Goal: Task Accomplishment & Management: Manage account settings

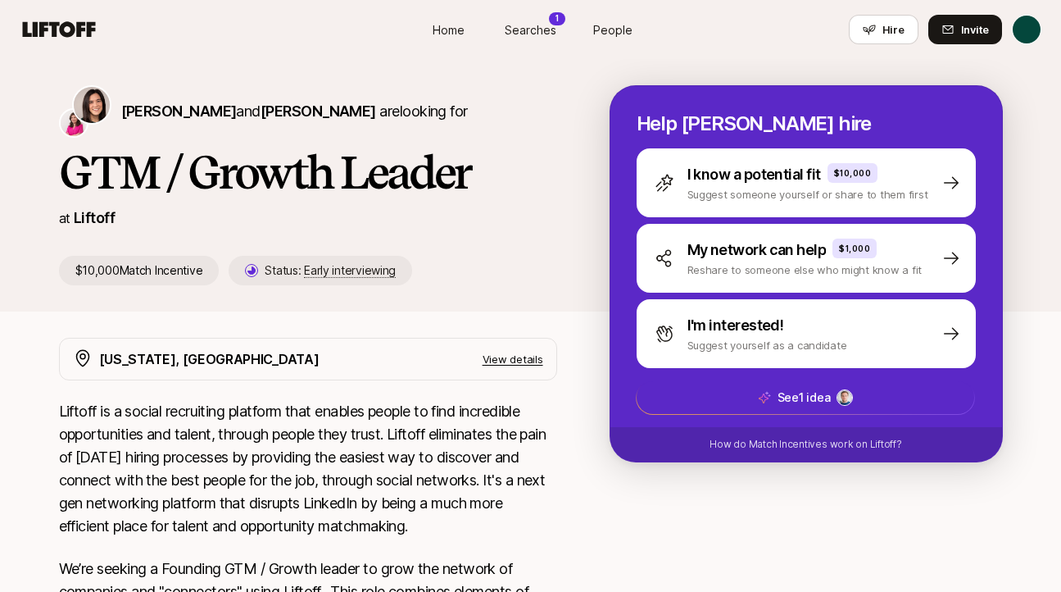
click at [529, 30] on span "Searches" at bounding box center [531, 29] width 52 height 17
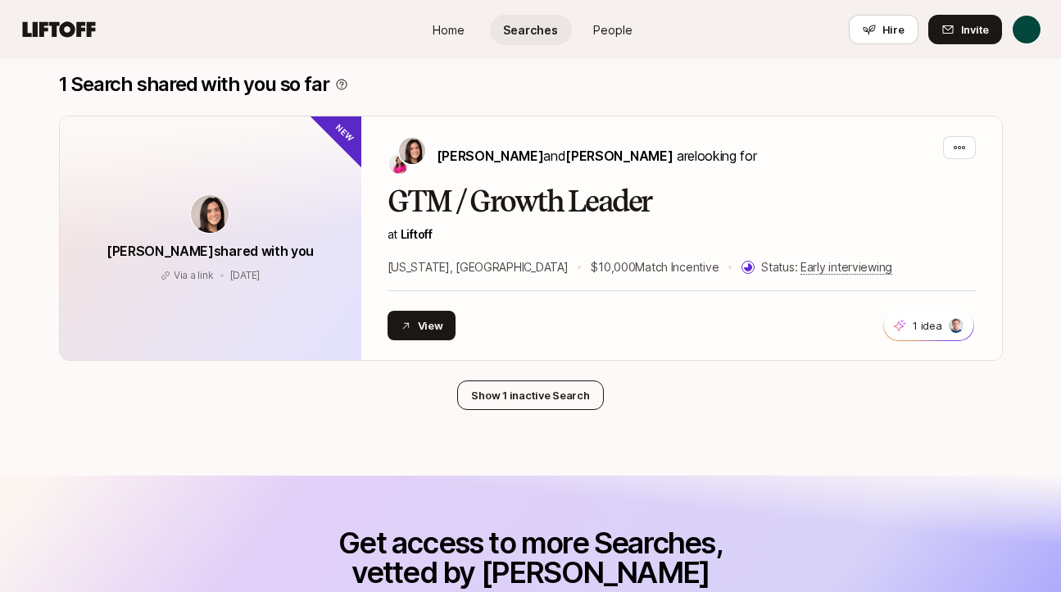
scroll to position [288, 0]
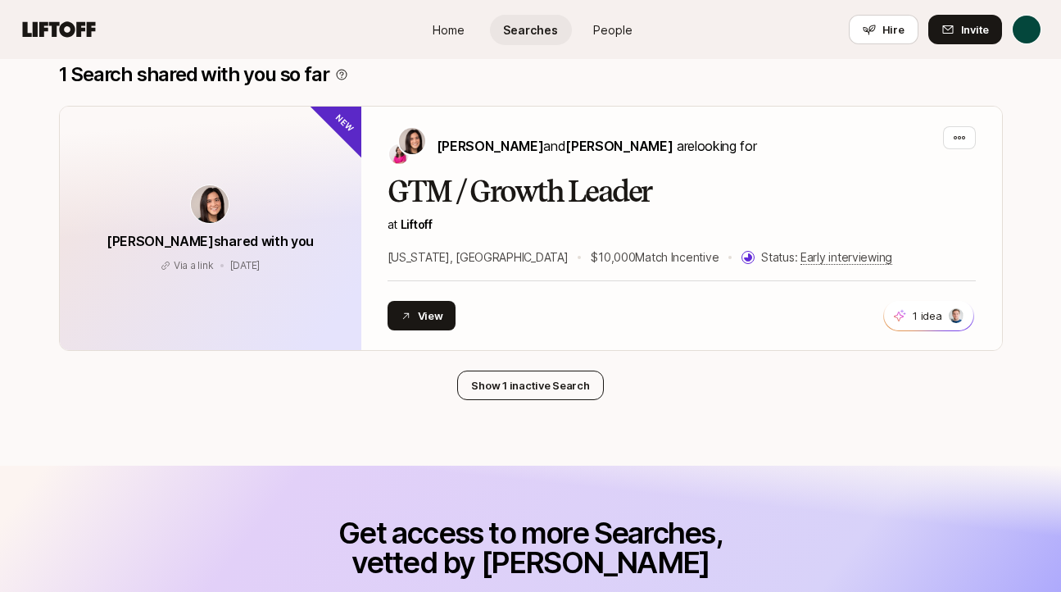
click at [551, 383] on button "Show 1 inactive Search" at bounding box center [530, 384] width 146 height 29
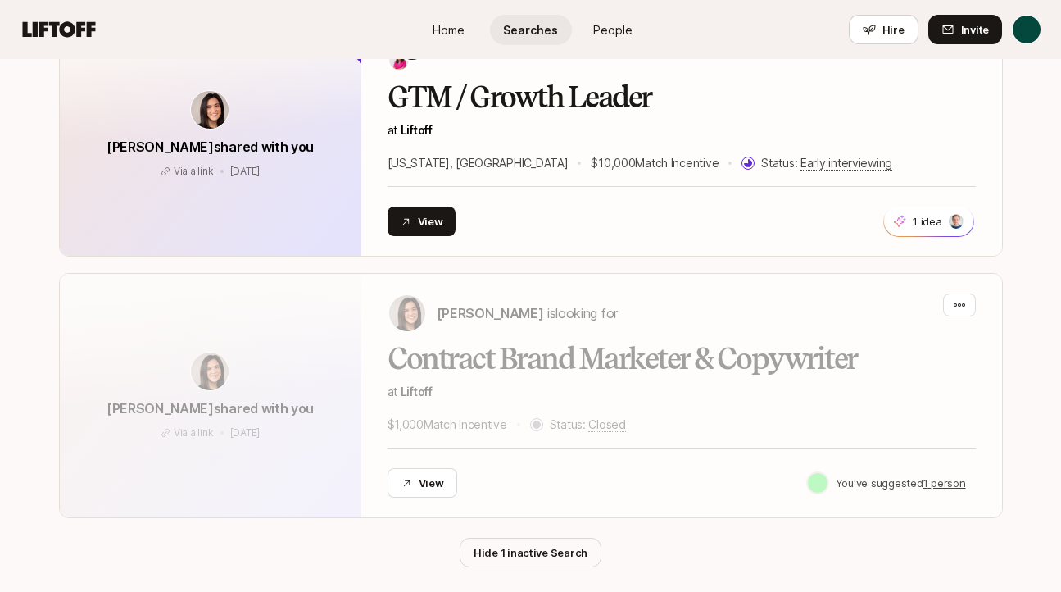
scroll to position [388, 0]
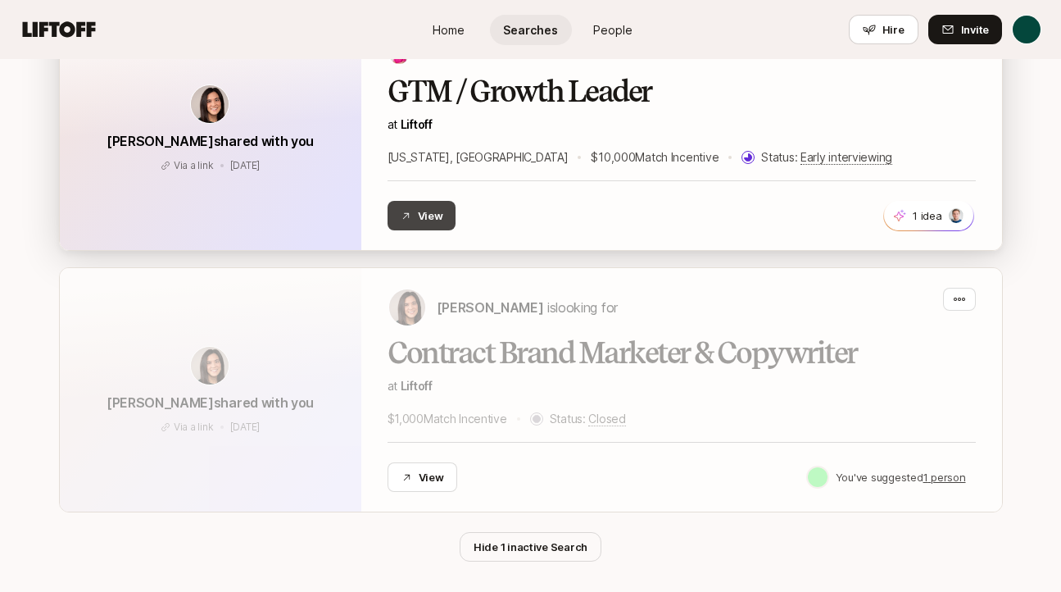
click at [430, 204] on button "View" at bounding box center [422, 215] width 69 height 29
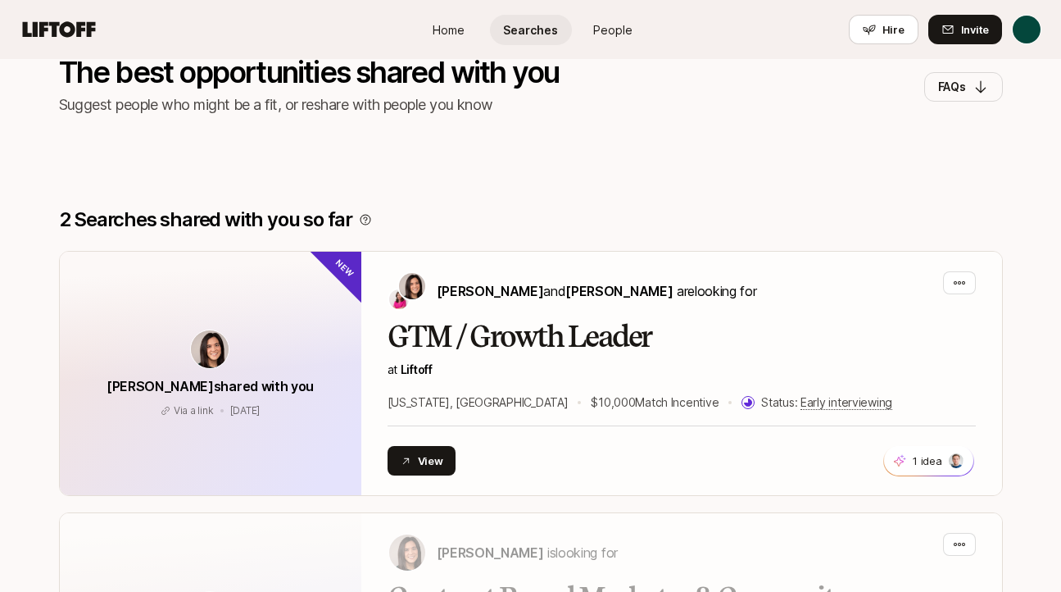
scroll to position [0, 0]
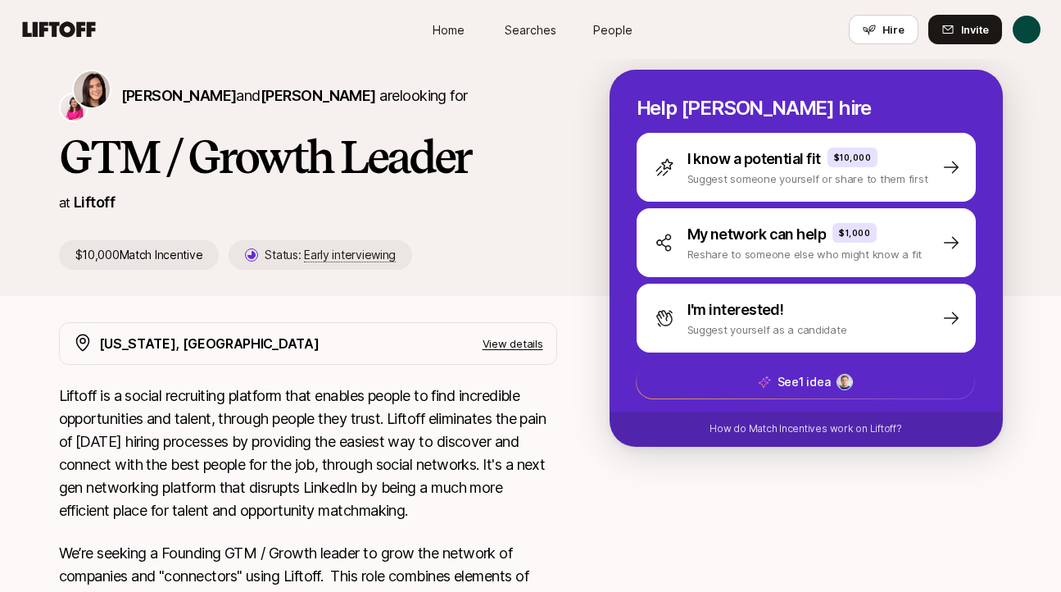
scroll to position [16, 0]
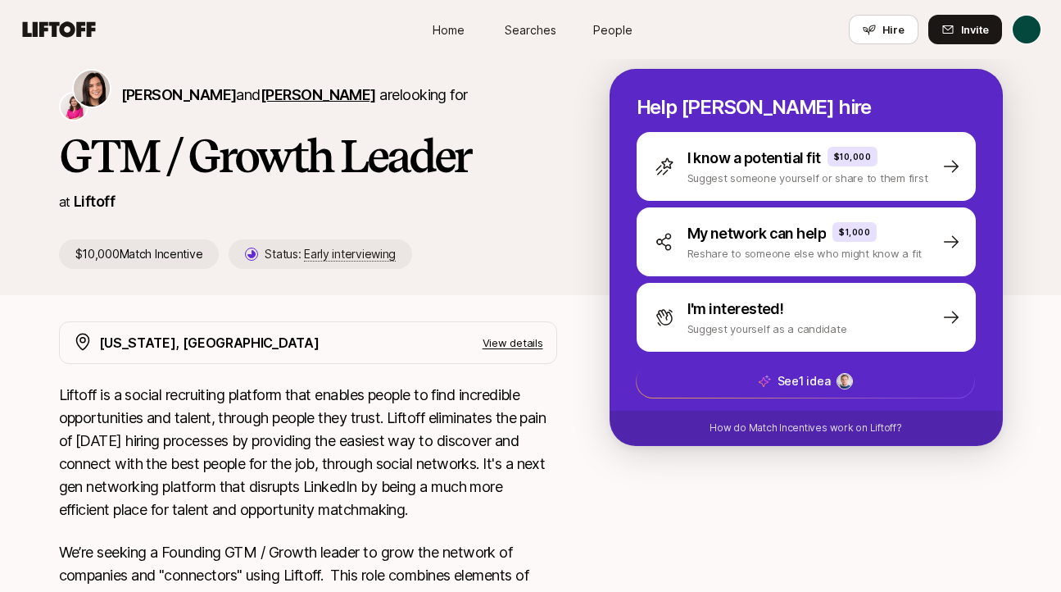
click at [293, 91] on span "[PERSON_NAME]" at bounding box center [319, 94] width 116 height 17
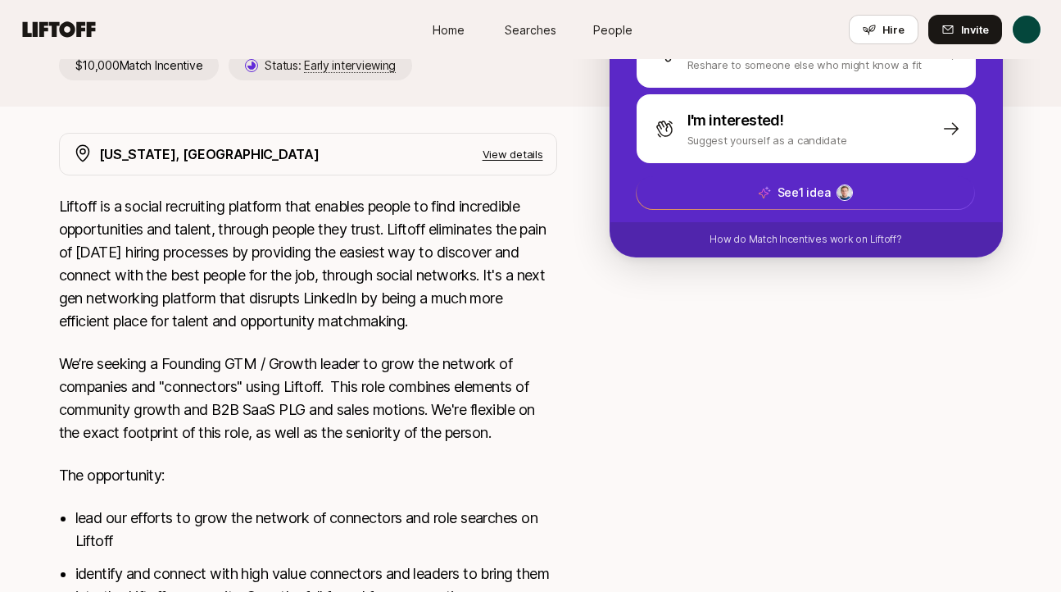
scroll to position [0, 0]
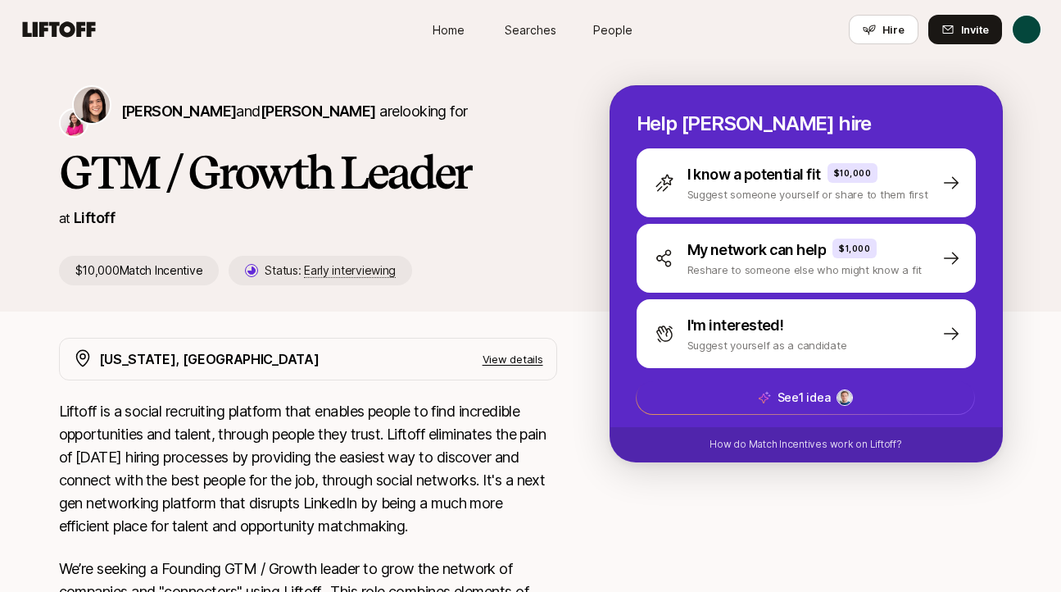
click at [536, 33] on span "Searches" at bounding box center [531, 29] width 52 height 17
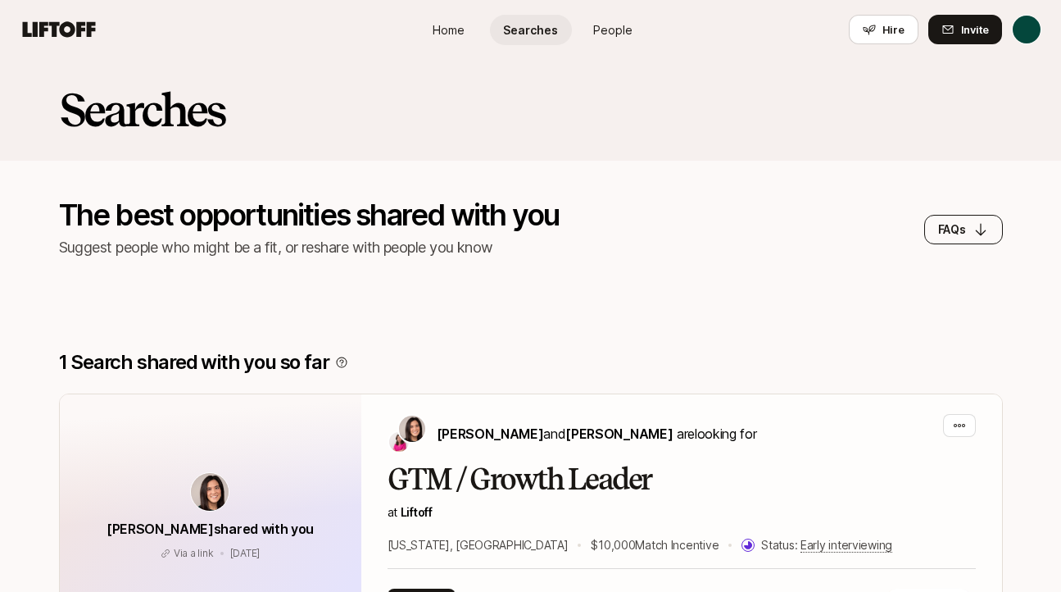
click at [941, 232] on p "FAQs" at bounding box center [952, 230] width 28 height 20
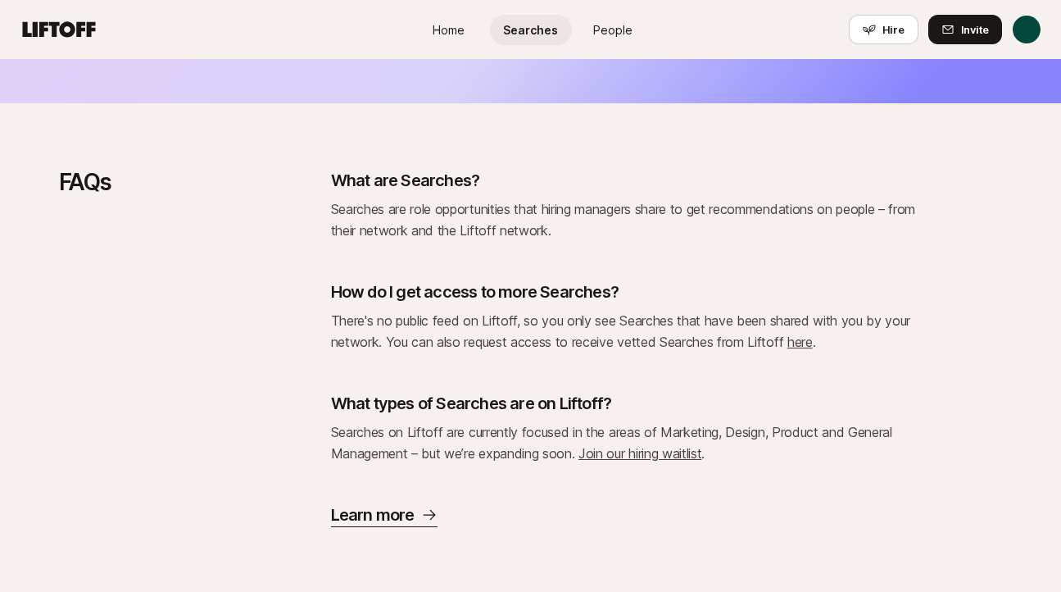
scroll to position [1250, 0]
click at [802, 342] on link "here" at bounding box center [799, 341] width 25 height 16
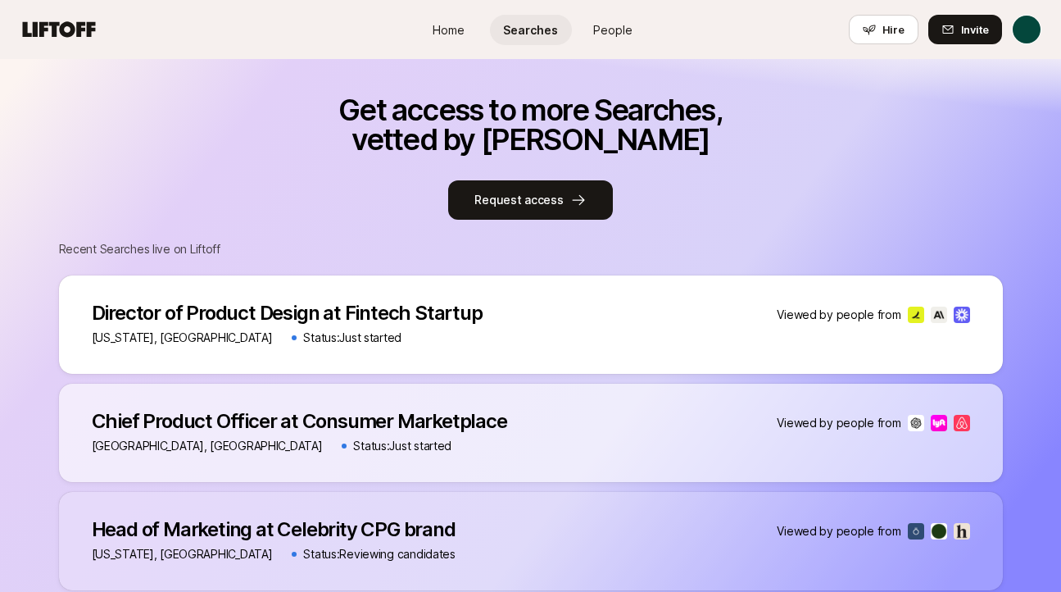
scroll to position [708, 0]
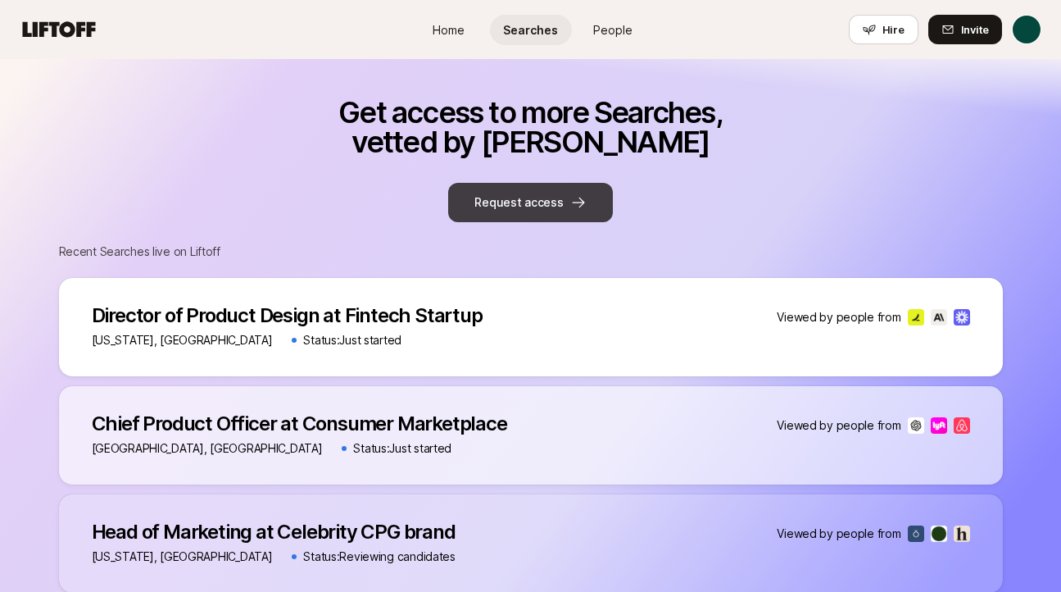
click at [565, 206] on button "Request access" at bounding box center [530, 202] width 164 height 39
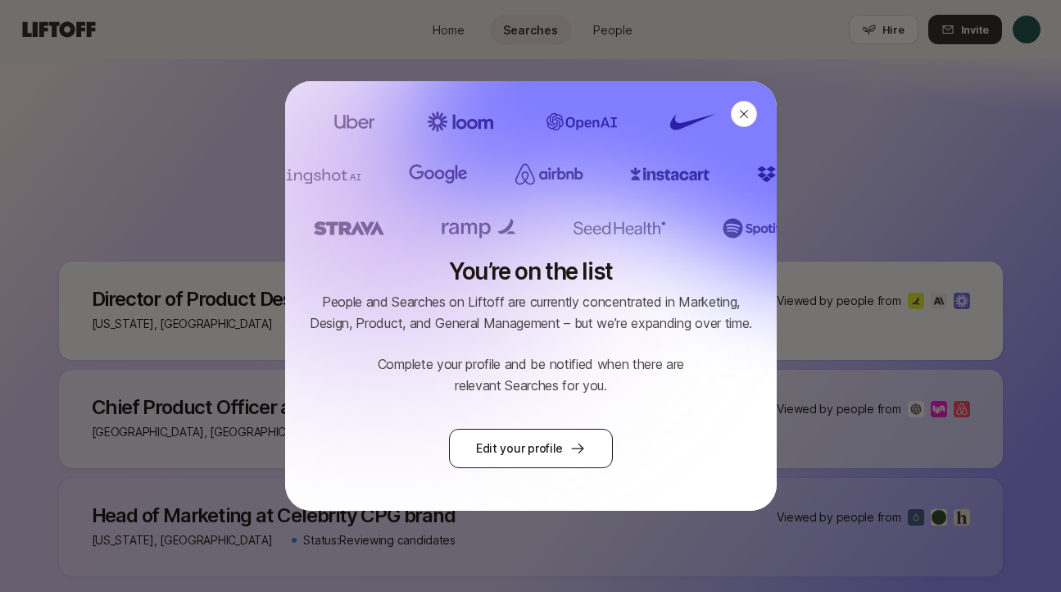
click at [514, 442] on link "Edit your profile" at bounding box center [530, 448] width 164 height 39
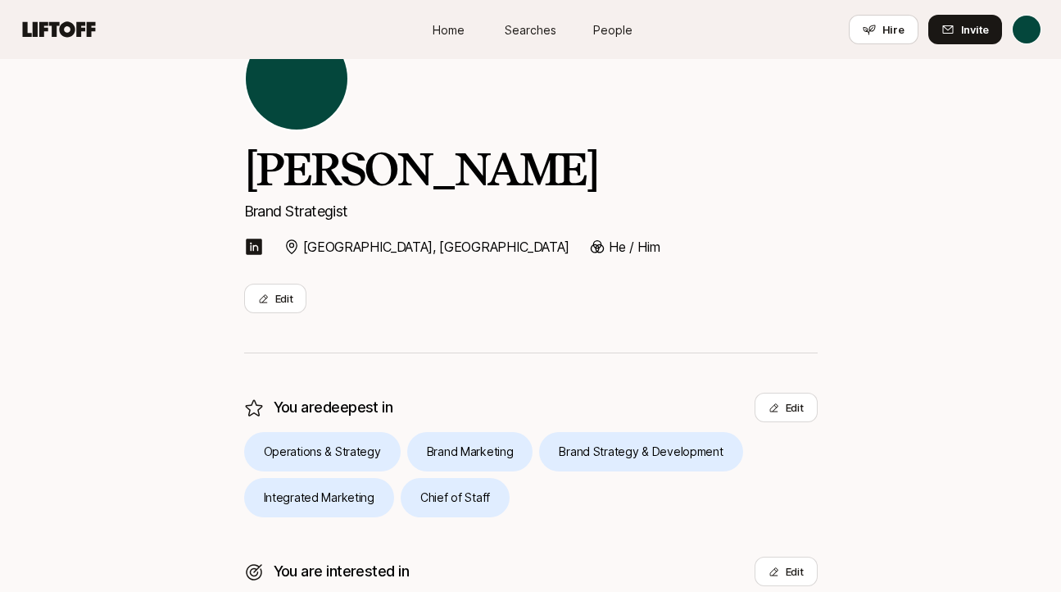
scroll to position [91, 0]
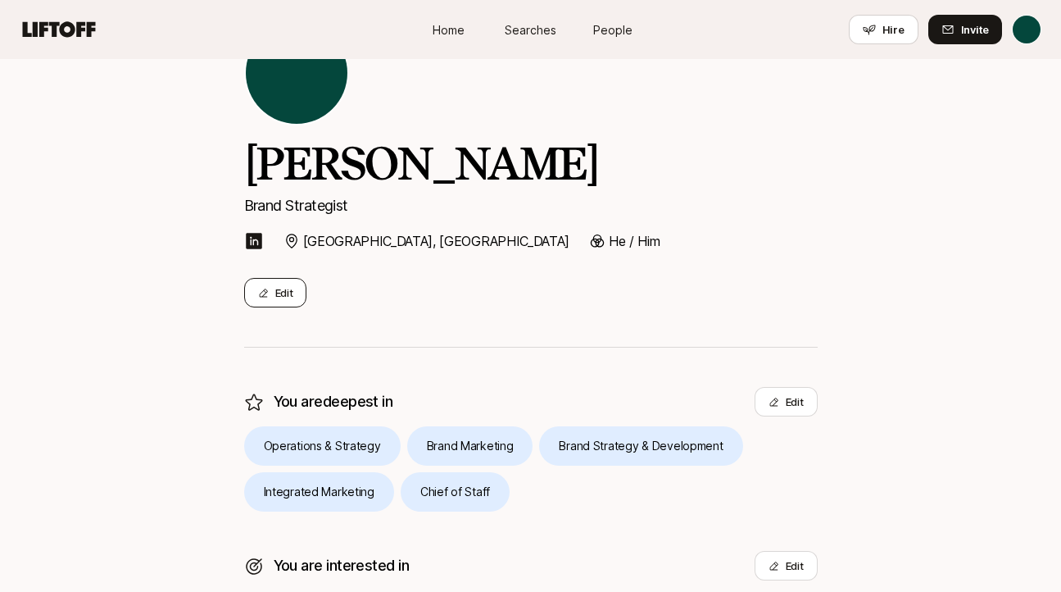
click at [288, 285] on button "Edit" at bounding box center [275, 292] width 63 height 29
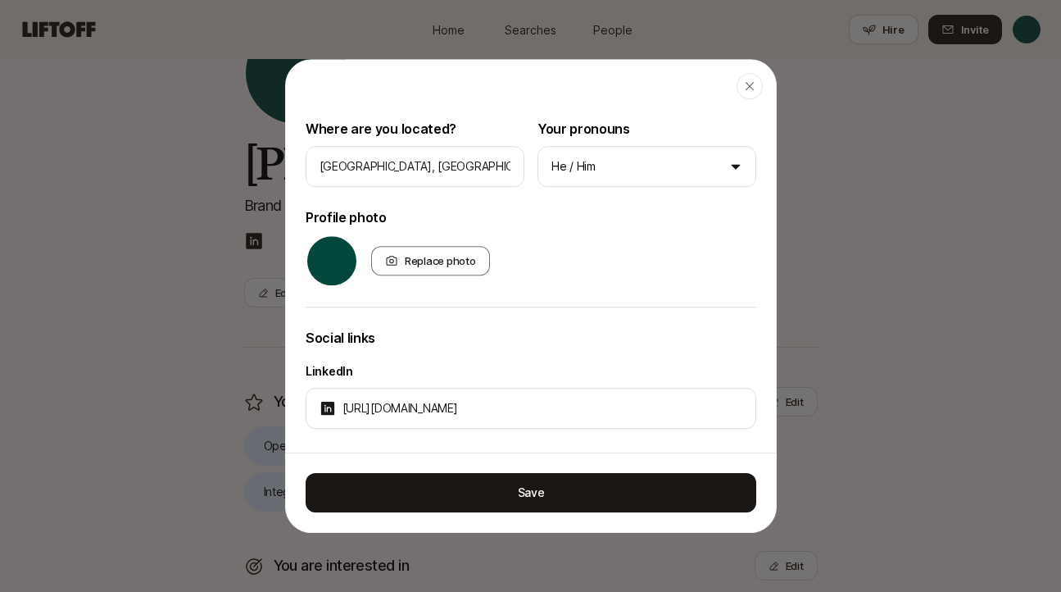
scroll to position [221, 0]
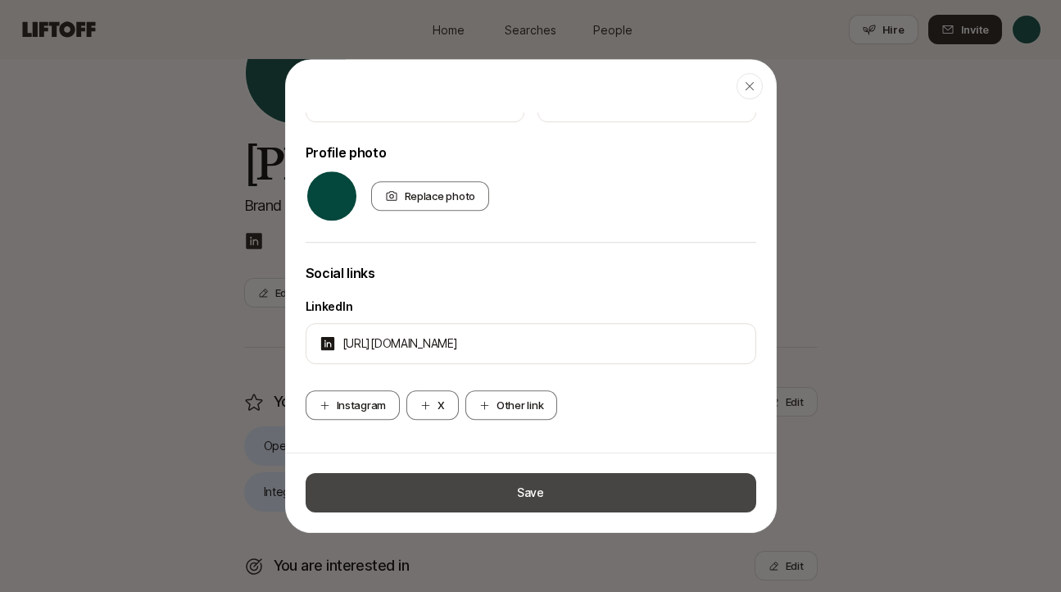
click at [519, 482] on button "Save" at bounding box center [531, 492] width 451 height 39
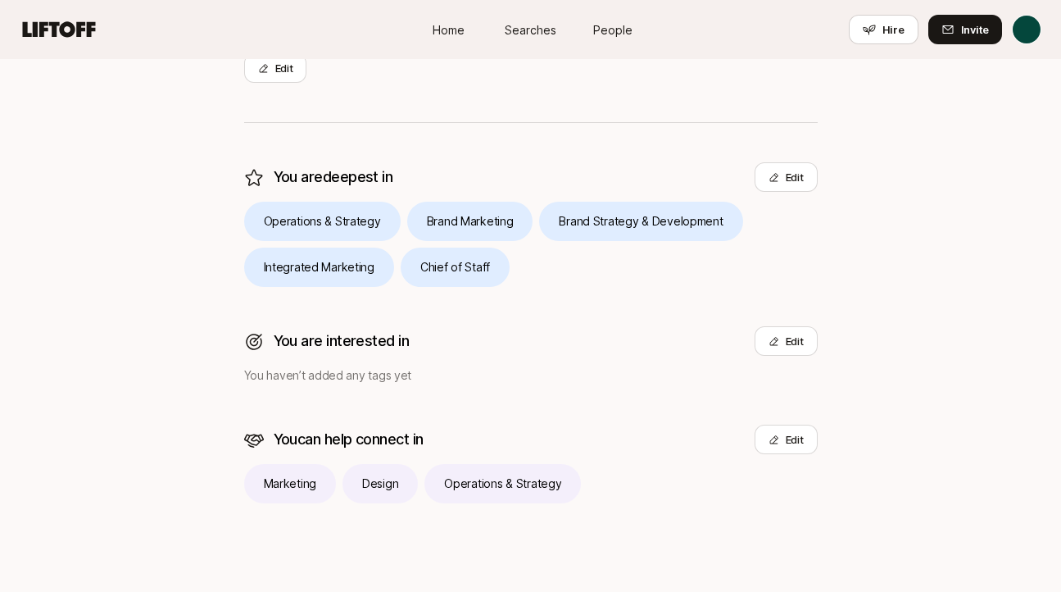
scroll to position [345, 0]
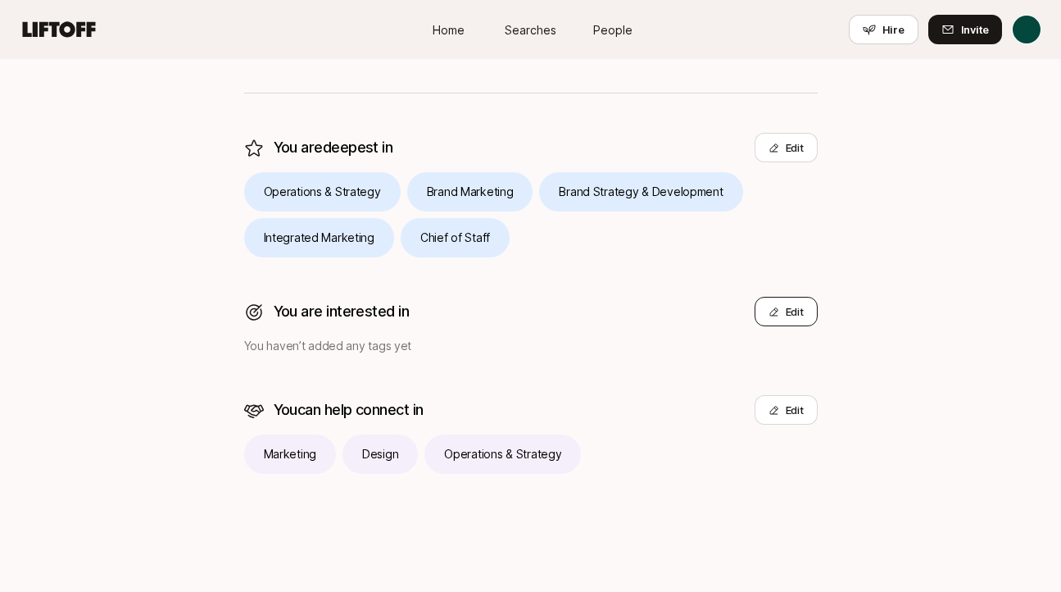
click at [786, 317] on button "Edit" at bounding box center [786, 311] width 63 height 29
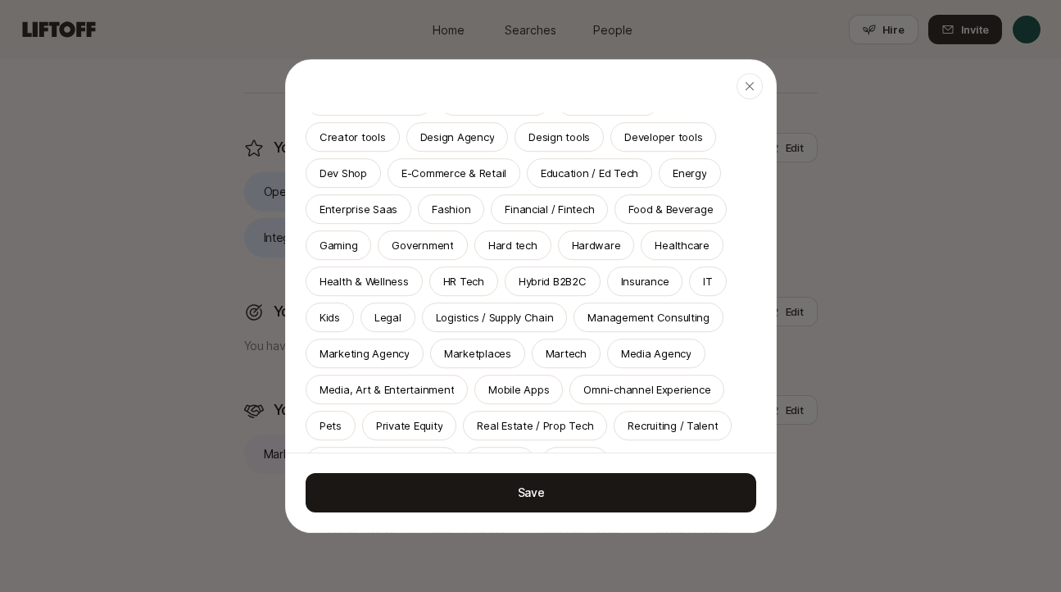
scroll to position [324, 0]
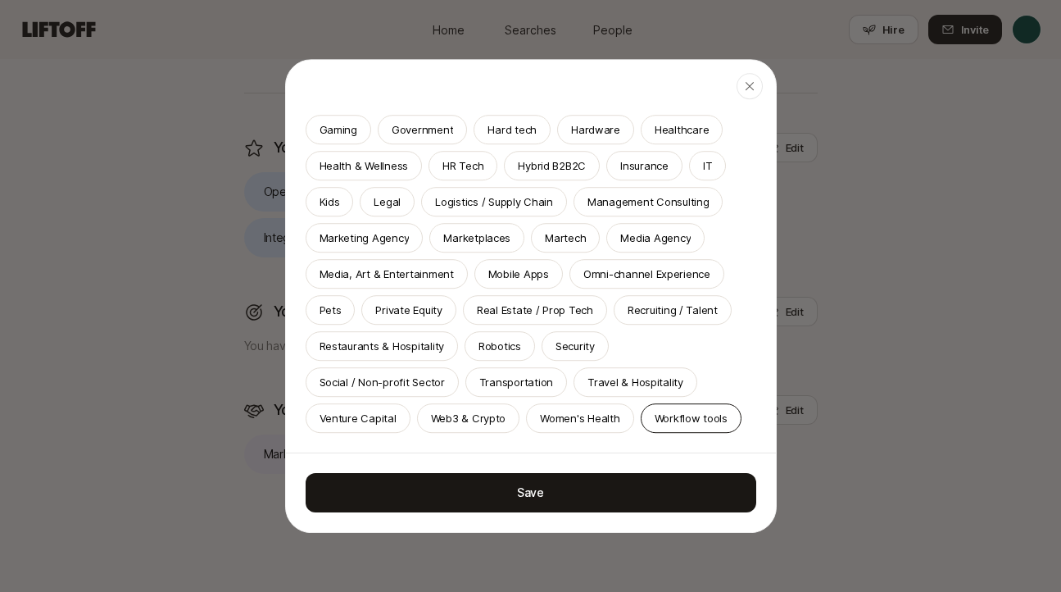
click at [683, 413] on p "Workflow tools" at bounding box center [691, 418] width 73 height 16
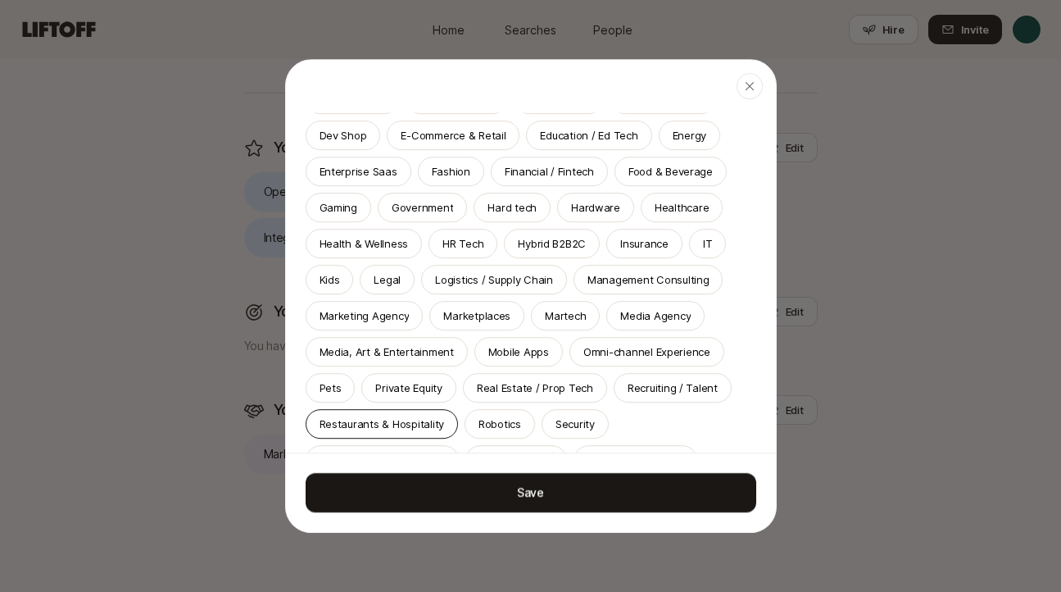
scroll to position [0, 0]
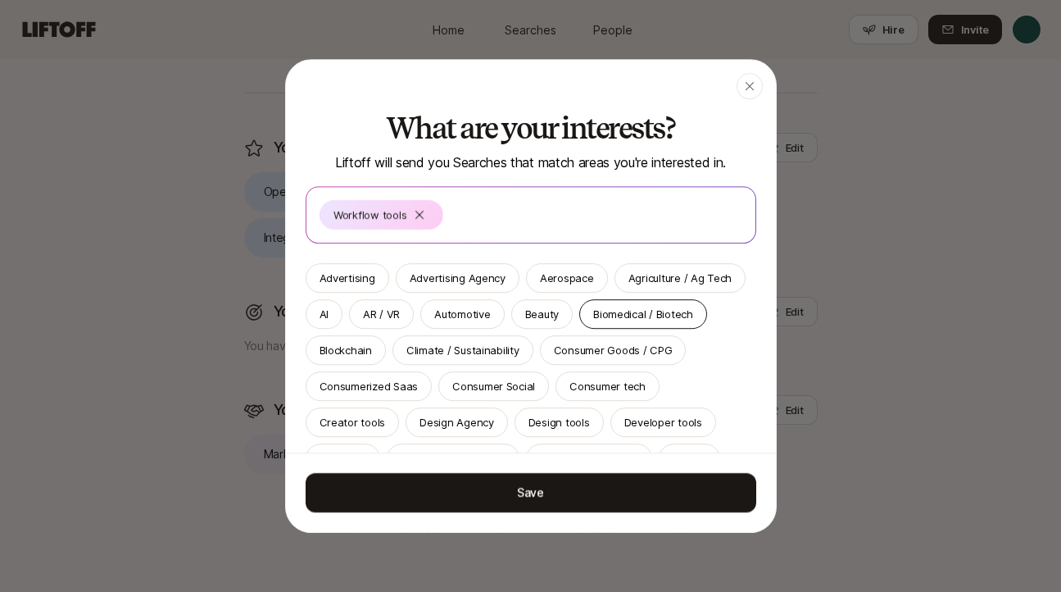
click at [656, 317] on p "Biomedical / Biotech" at bounding box center [643, 314] width 100 height 16
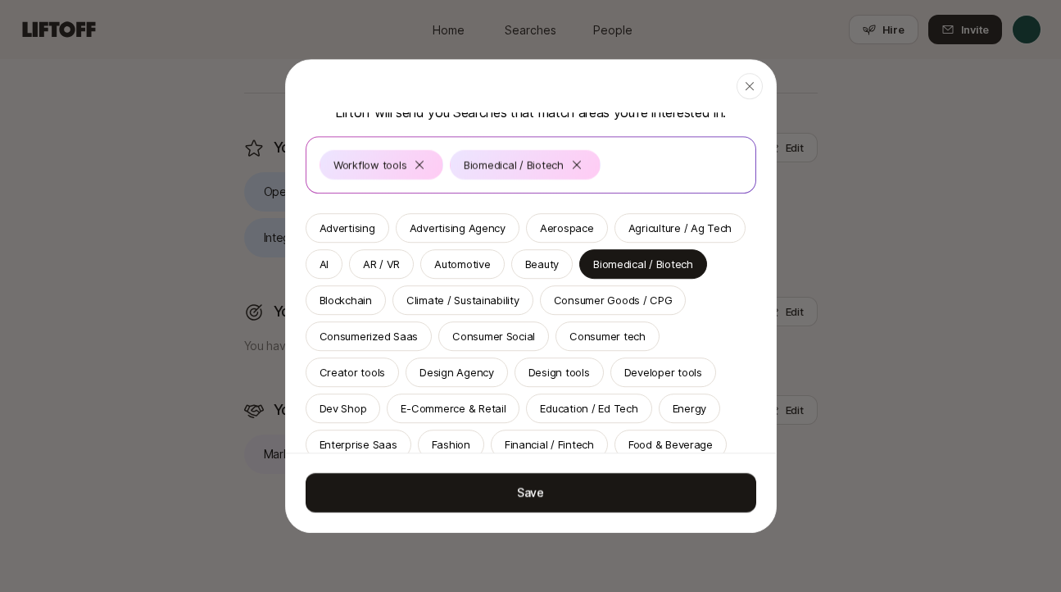
scroll to position [57, 0]
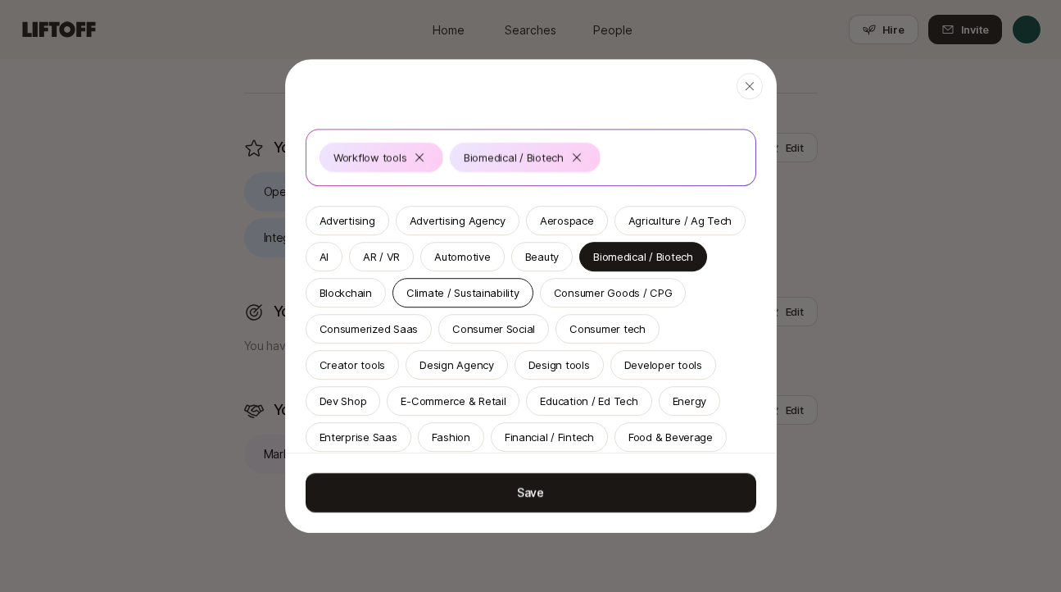
click at [480, 290] on p "Climate / Sustainability" at bounding box center [462, 292] width 113 height 16
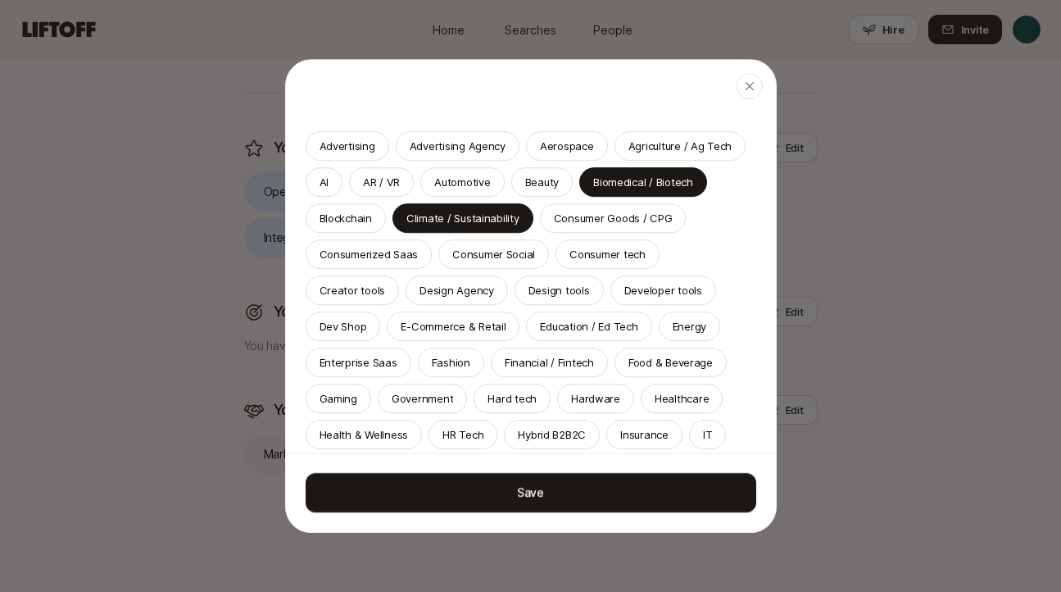
scroll to position [171, 0]
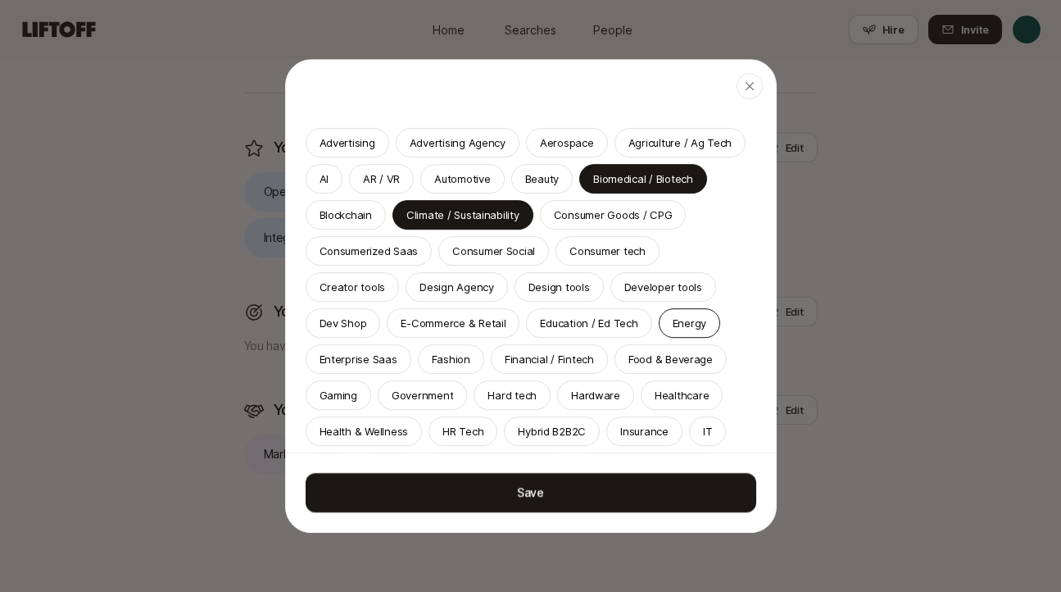
click at [659, 330] on div "Energy" at bounding box center [689, 322] width 61 height 29
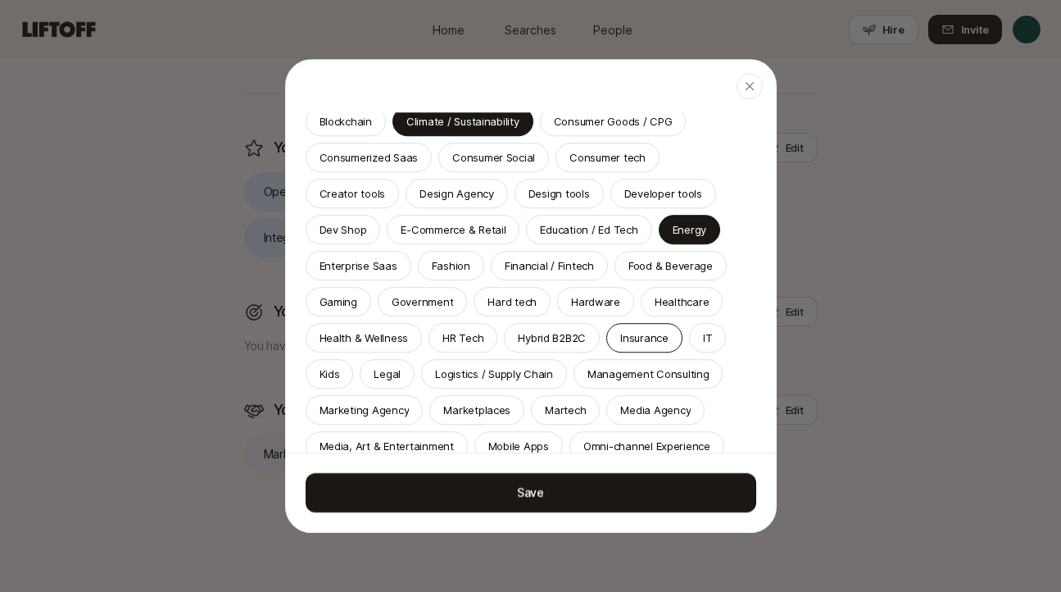
scroll to position [262, 0]
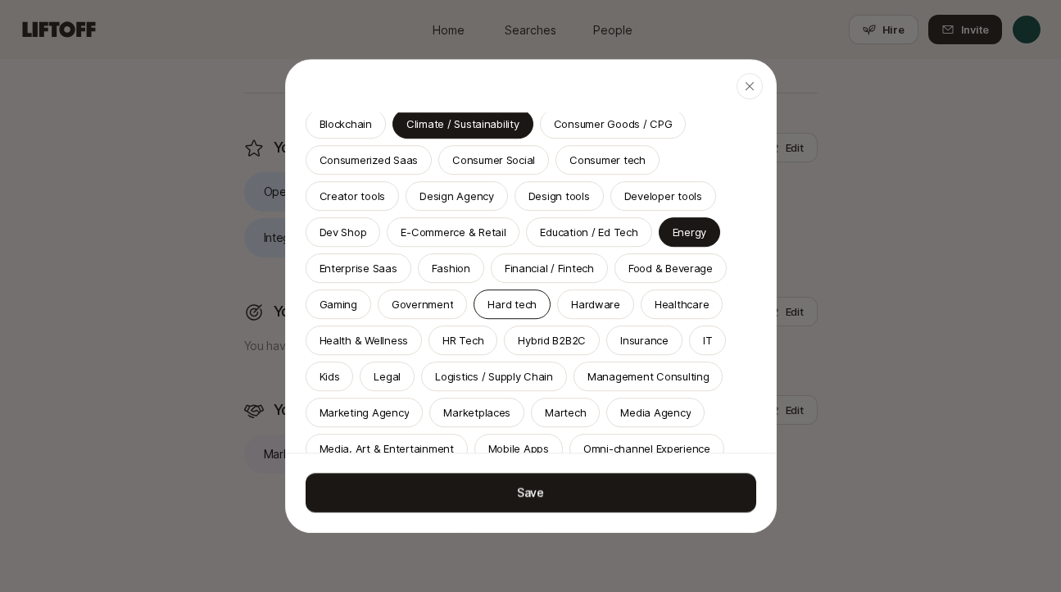
click at [488, 311] on p "Hard tech" at bounding box center [512, 304] width 49 height 16
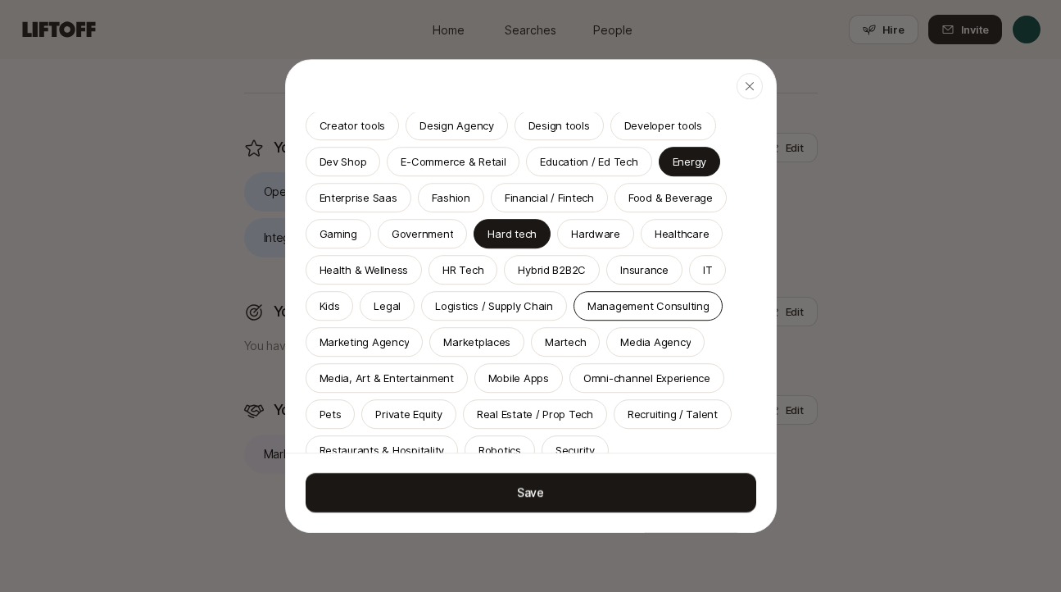
scroll to position [335, 0]
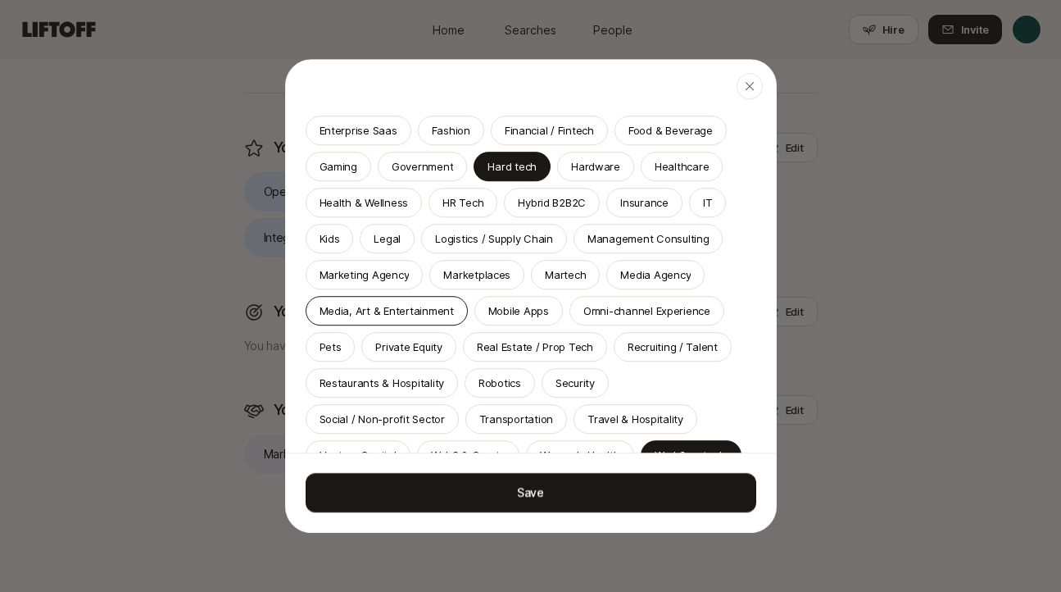
drag, startPoint x: 395, startPoint y: 306, endPoint x: 418, endPoint y: 311, distance: 23.5
click at [395, 307] on p "Media, Art & Entertainment" at bounding box center [387, 310] width 134 height 16
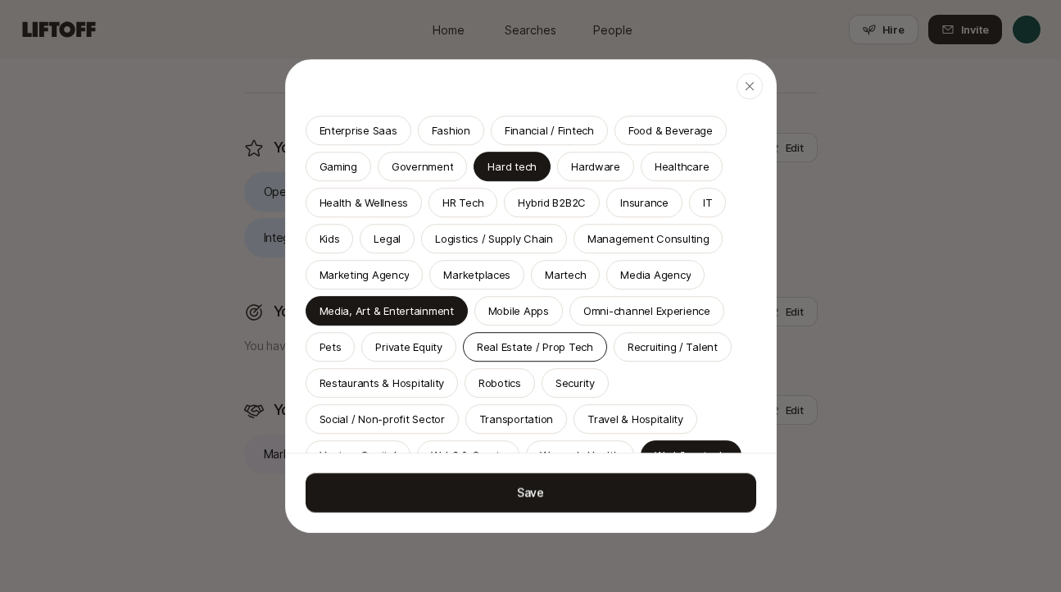
scroll to position [473, 0]
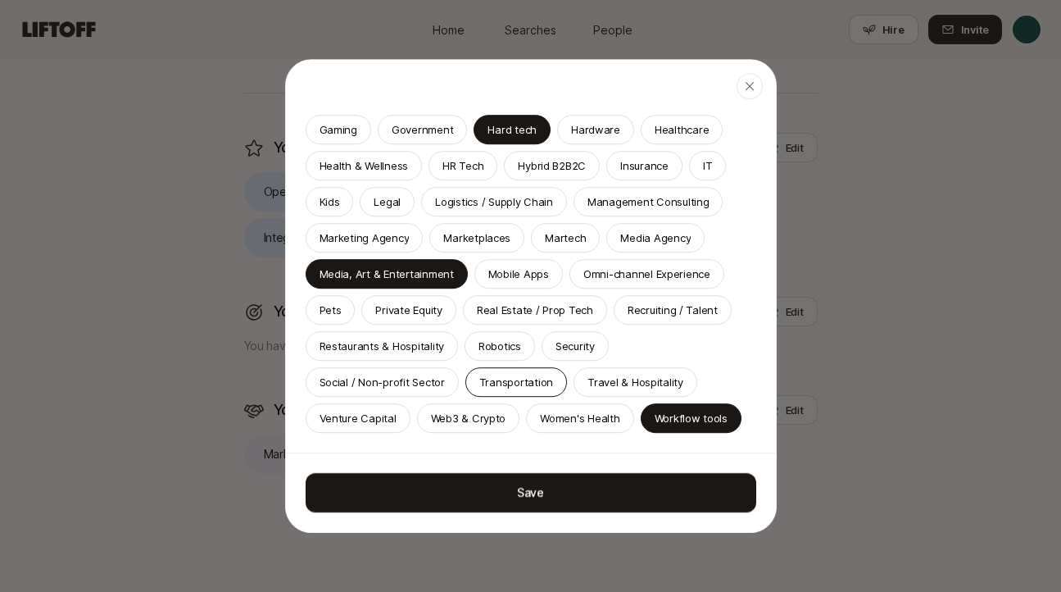
click at [524, 376] on p "Transportation" at bounding box center [516, 382] width 74 height 16
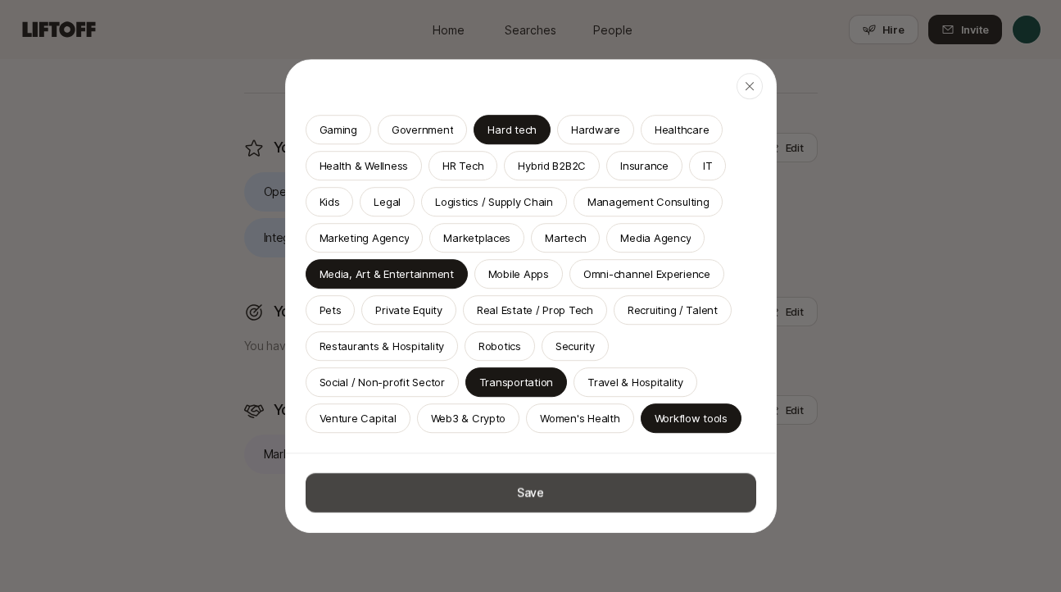
click at [614, 477] on button "Save" at bounding box center [531, 492] width 451 height 39
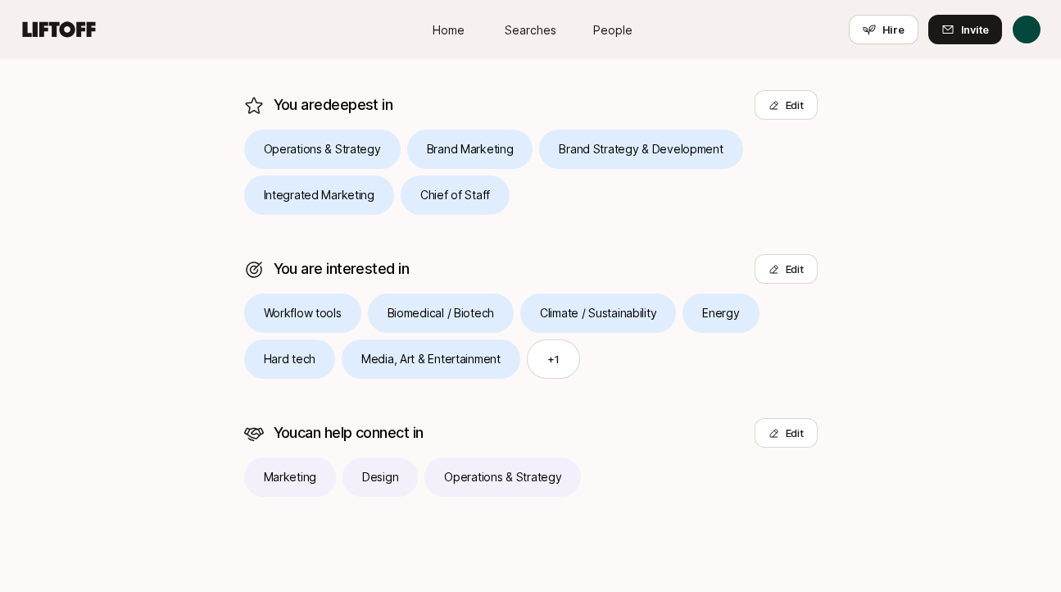
scroll to position [410, 0]
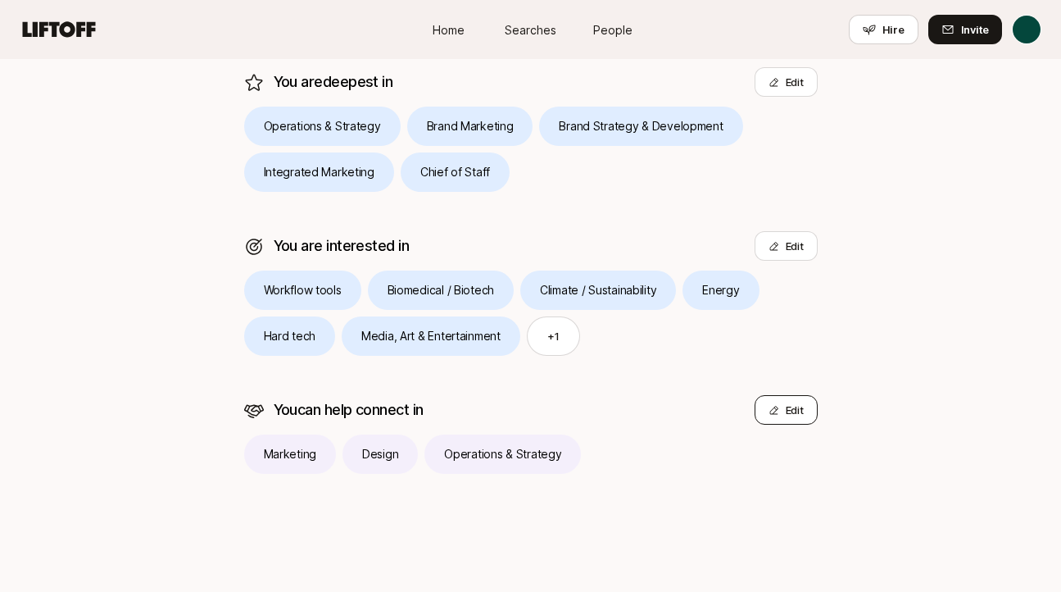
click at [803, 411] on button "Edit" at bounding box center [786, 409] width 63 height 29
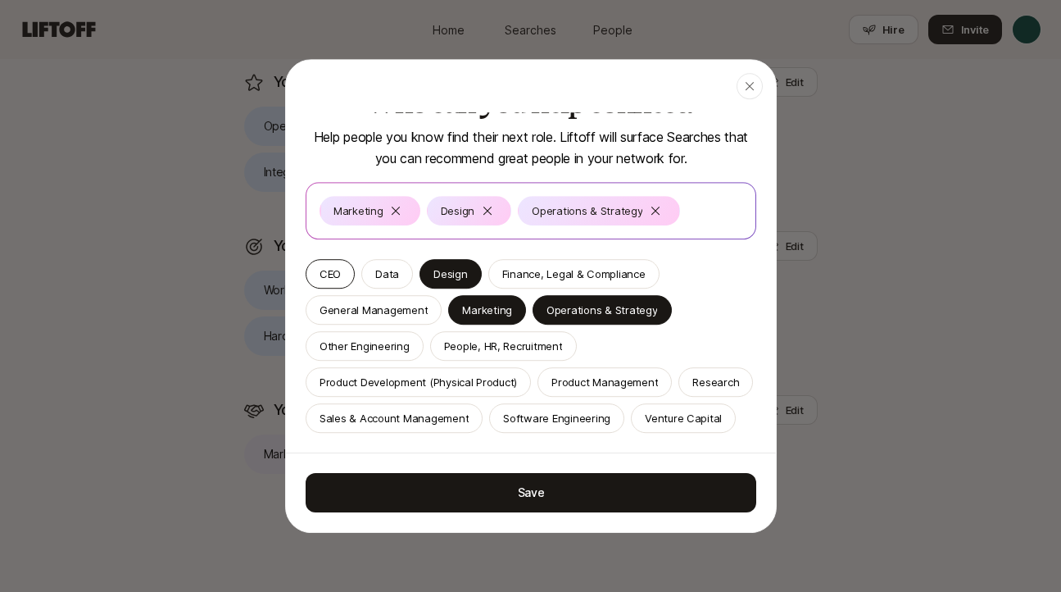
click at [338, 274] on p "CEO" at bounding box center [330, 273] width 21 height 16
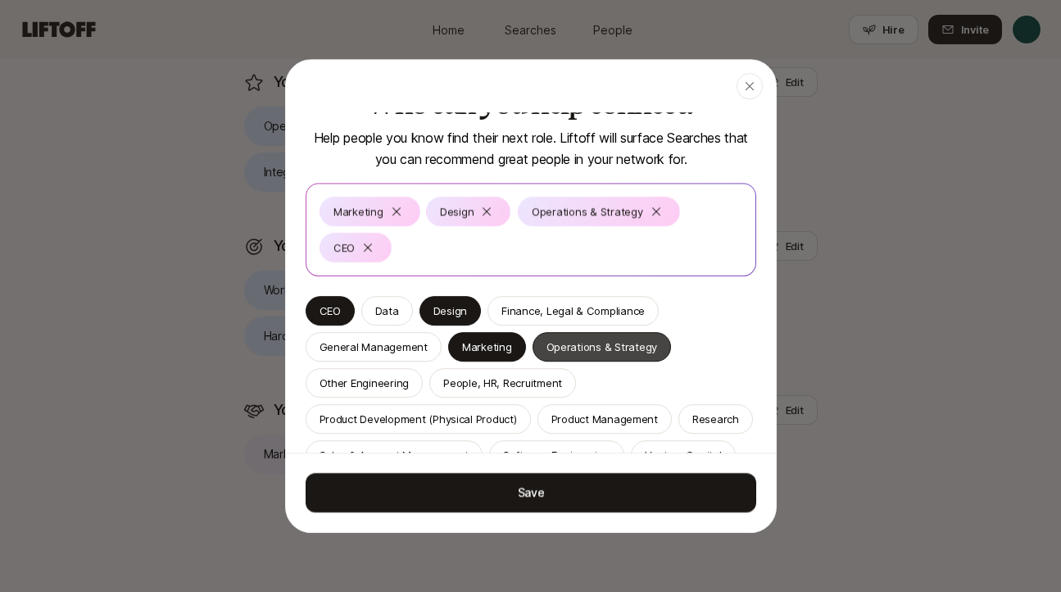
scroll to position [0, 0]
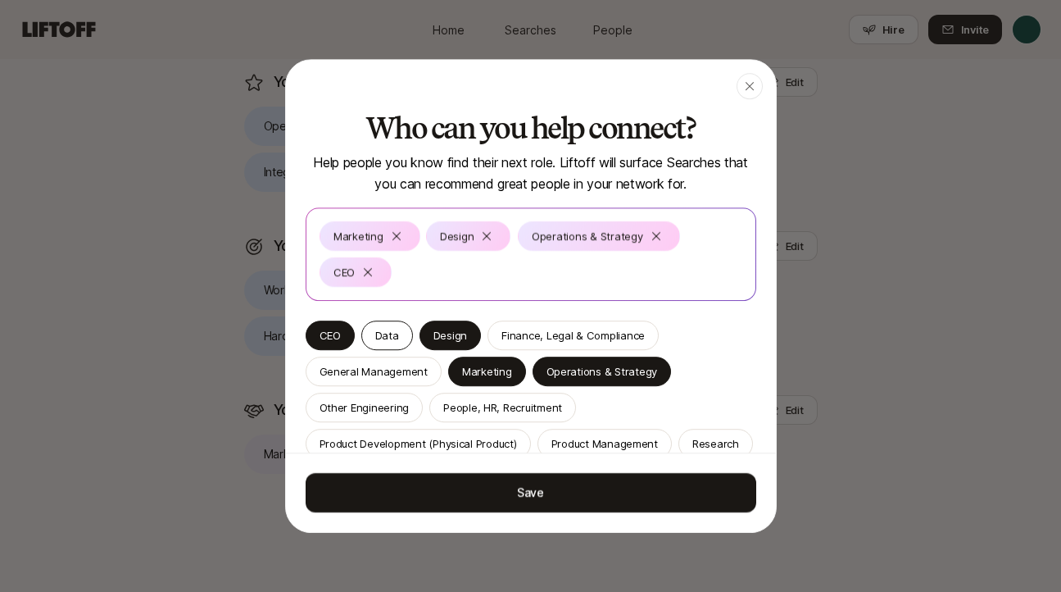
drag, startPoint x: 376, startPoint y: 267, endPoint x: 401, endPoint y: 285, distance: 30.5
click at [375, 267] on div at bounding box center [368, 272] width 20 height 20
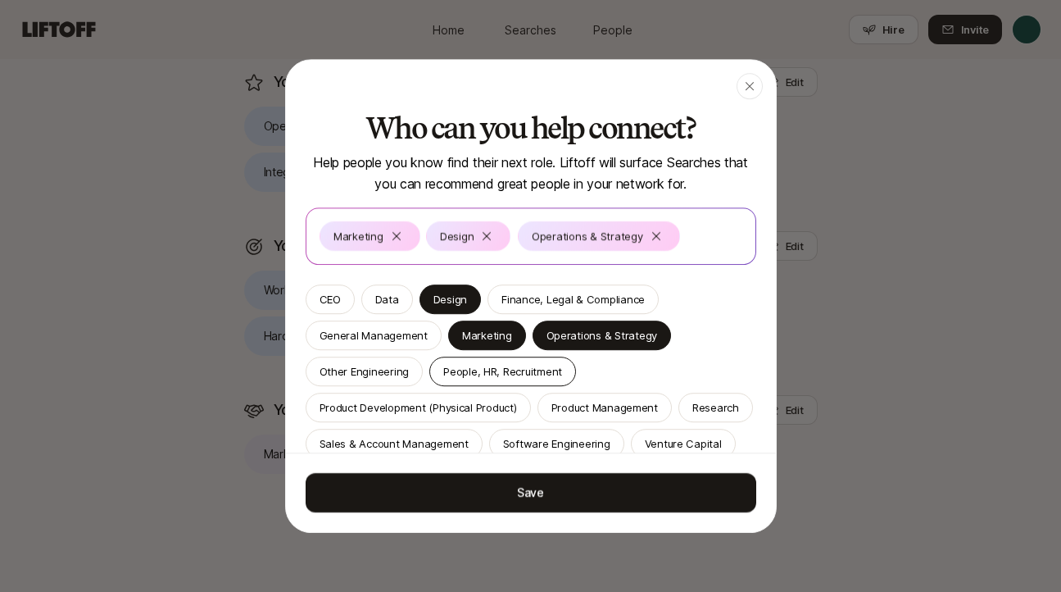
scroll to position [25, 0]
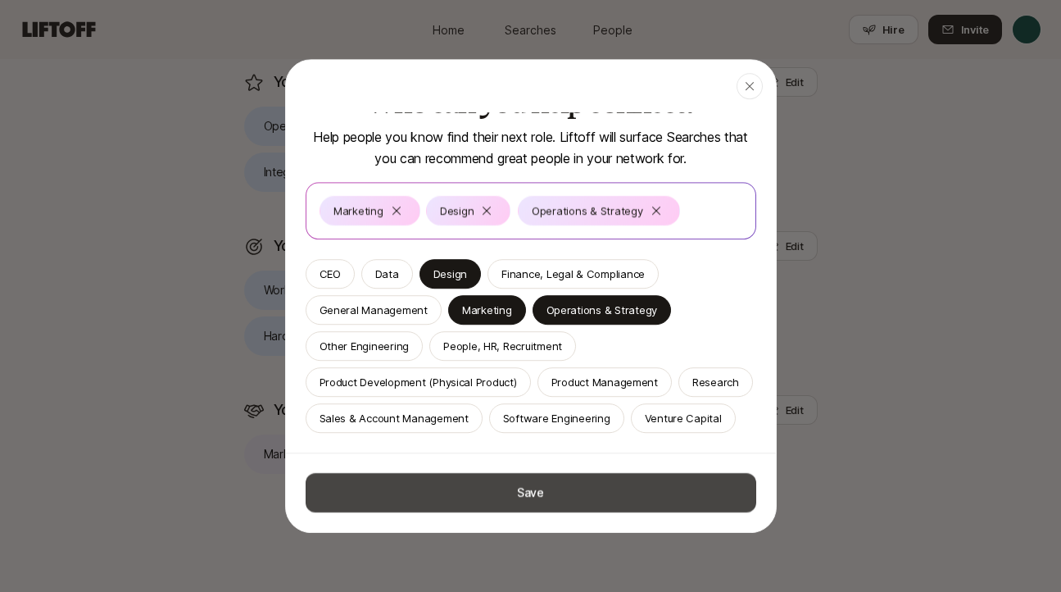
click at [697, 488] on button "Save" at bounding box center [531, 492] width 451 height 39
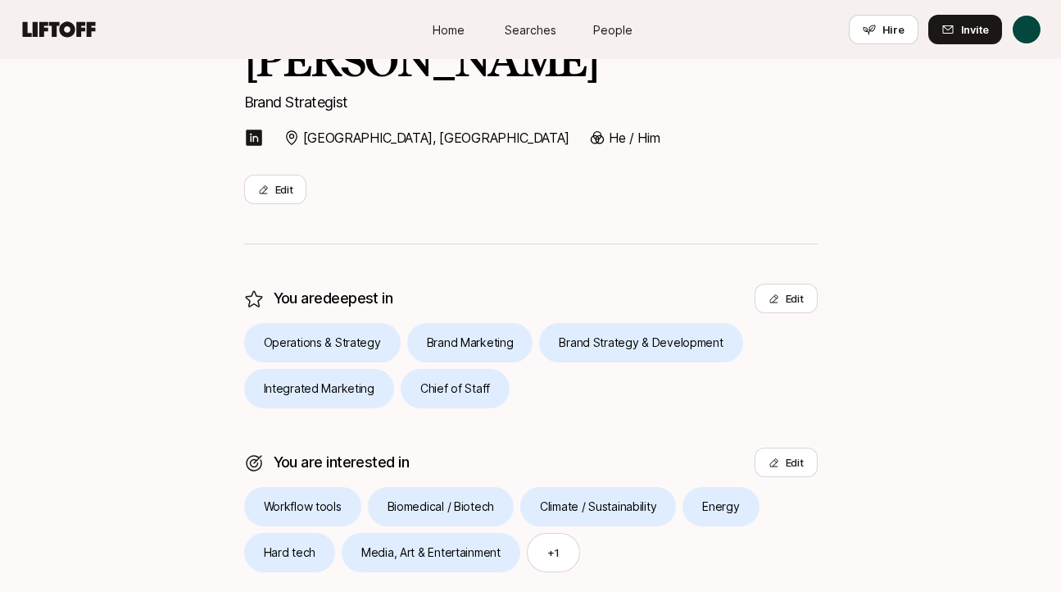
scroll to position [0, 0]
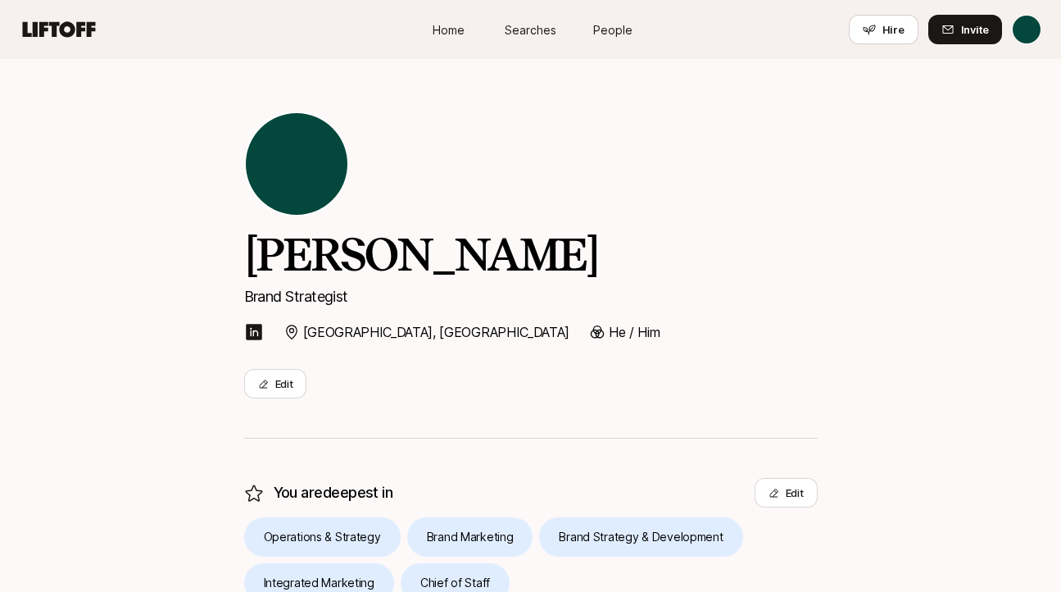
click at [522, 29] on span "Searches" at bounding box center [531, 29] width 52 height 17
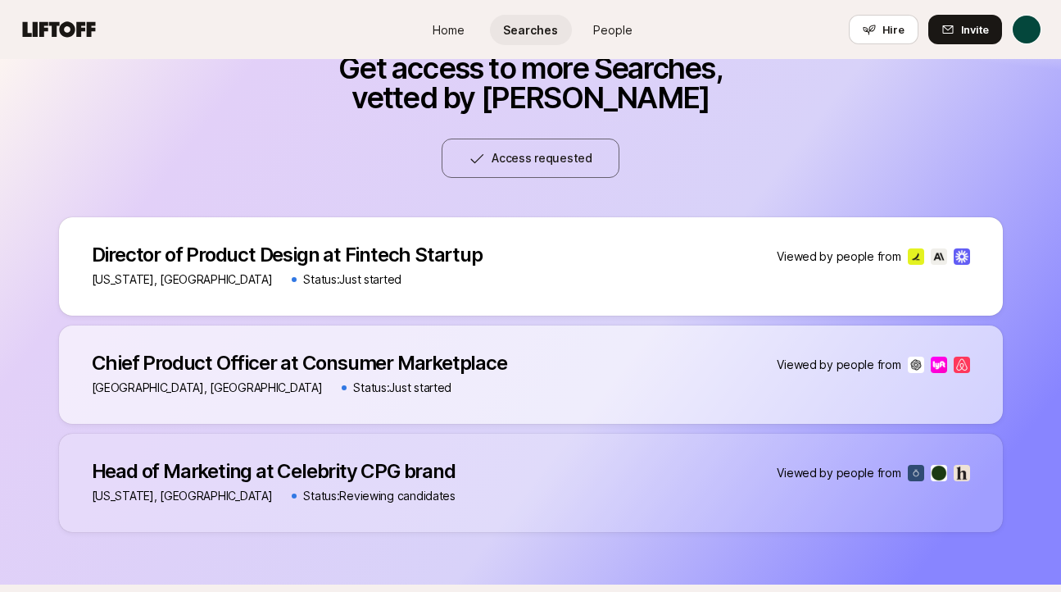
scroll to position [750, 0]
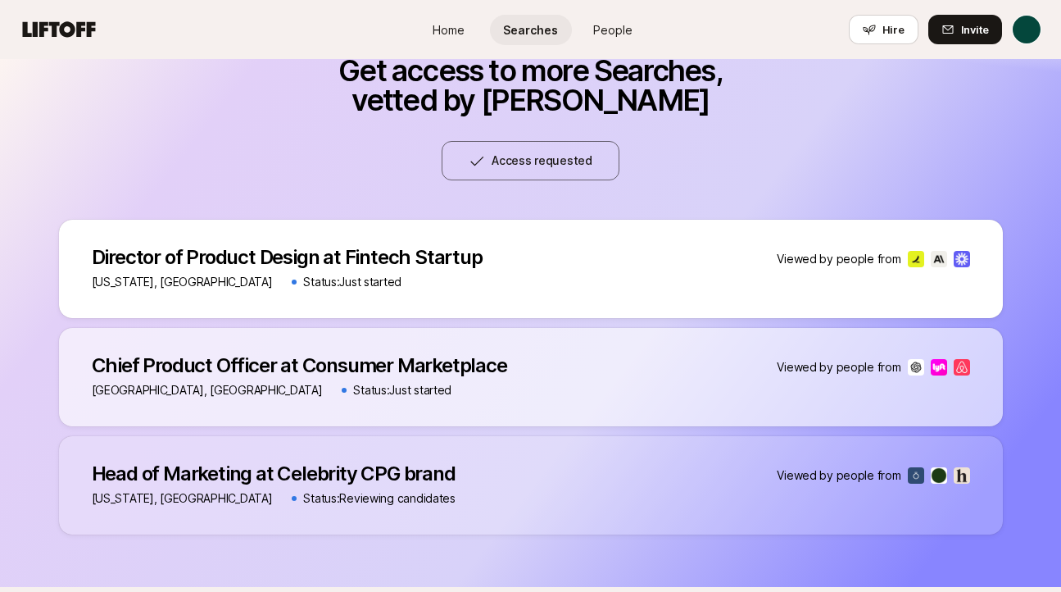
drag, startPoint x: 434, startPoint y: 241, endPoint x: 410, endPoint y: 247, distance: 24.6
click at [434, 241] on div "Director of Product Design at Fintech Startup Director of Product Design at Fin…" at bounding box center [531, 269] width 944 height 98
drag, startPoint x: 314, startPoint y: 267, endPoint x: 322, endPoint y: 272, distance: 9.6
click at [314, 267] on p "Director of Product Design at Fintech Startup" at bounding box center [287, 257] width 391 height 23
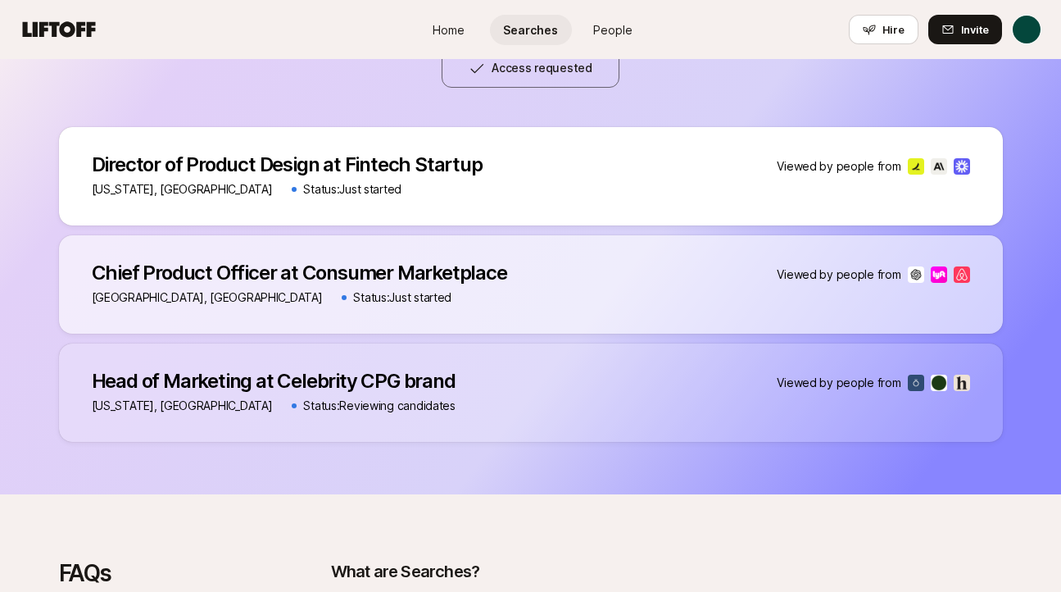
scroll to position [1234, 0]
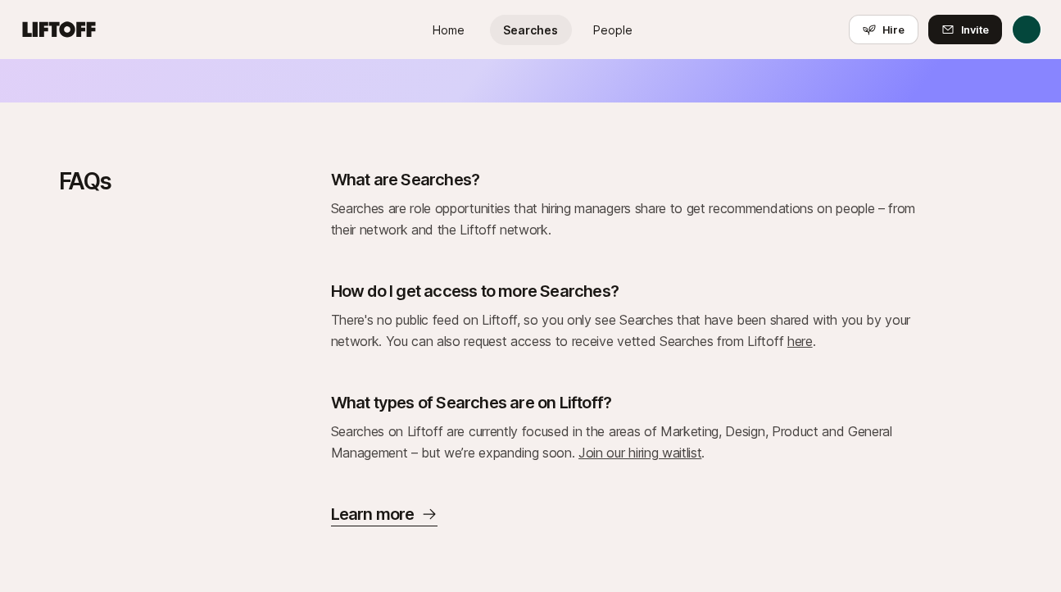
click at [366, 508] on p "Learn more" at bounding box center [373, 513] width 84 height 23
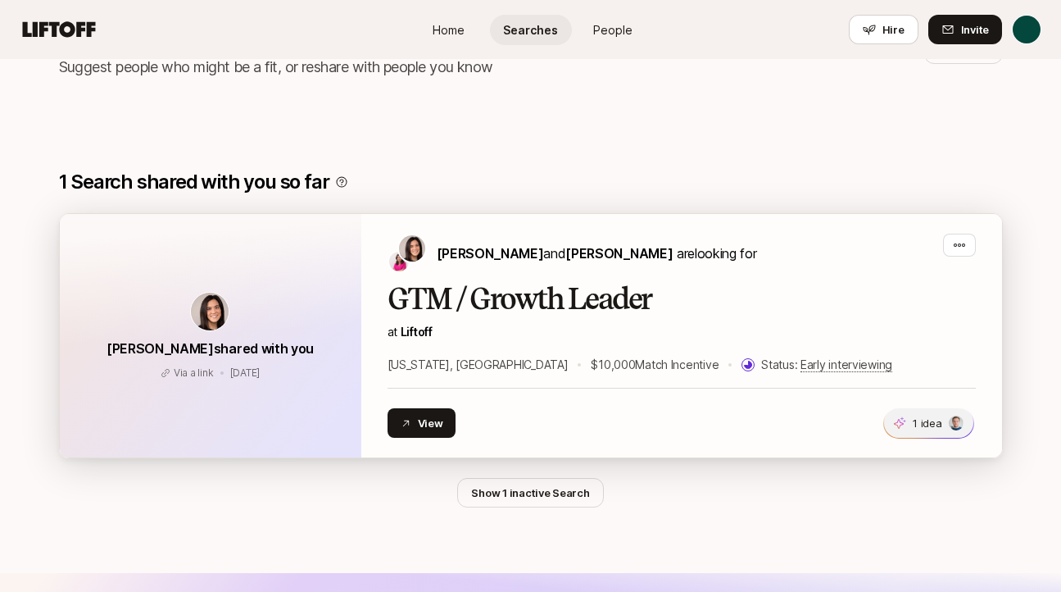
scroll to position [185, 0]
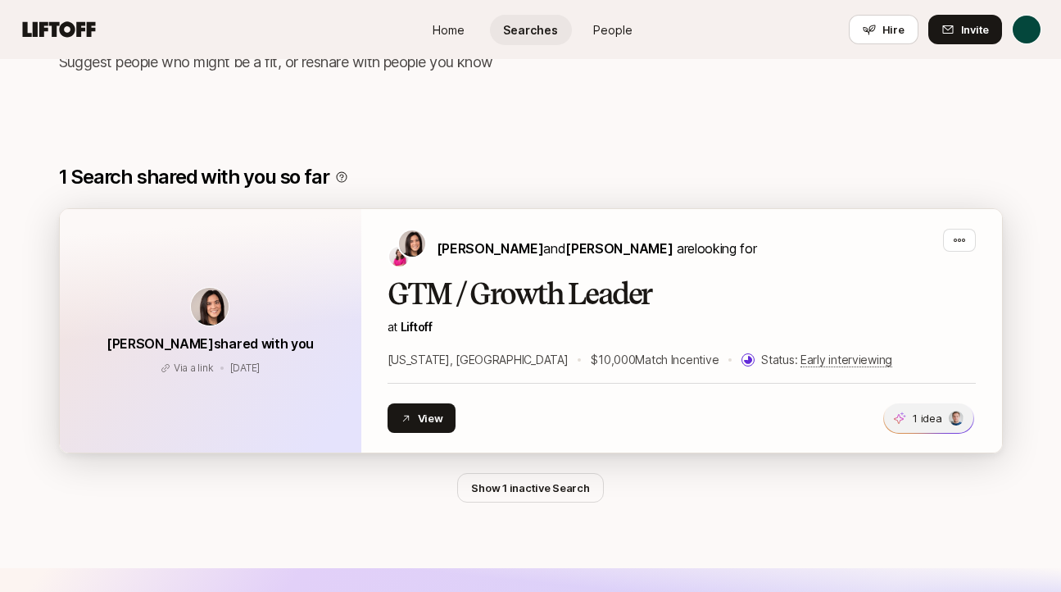
click at [934, 424] on p "1 idea" at bounding box center [927, 418] width 29 height 16
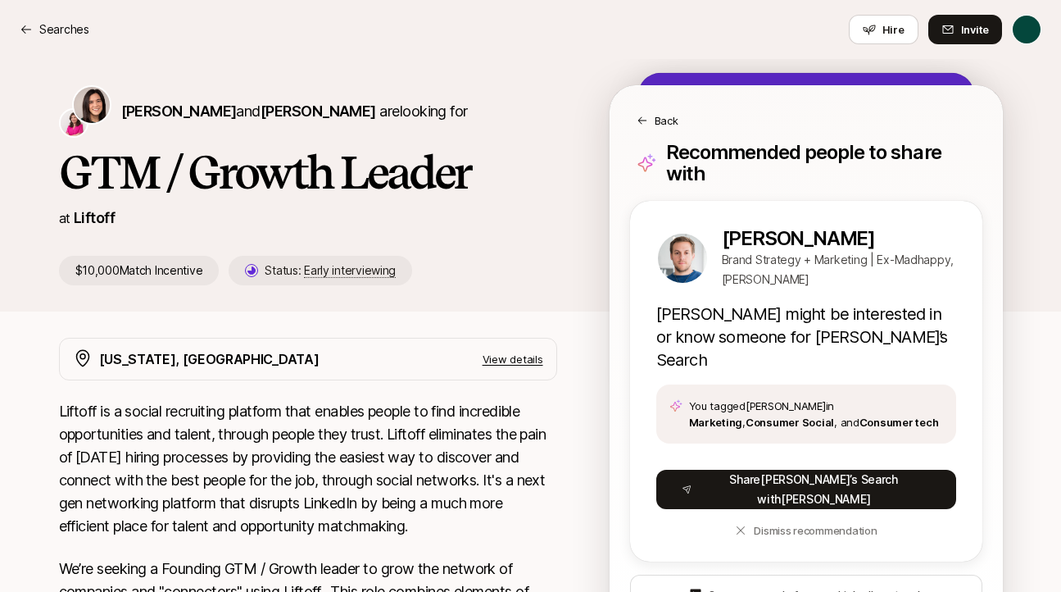
click at [650, 117] on div "Back" at bounding box center [806, 120] width 339 height 16
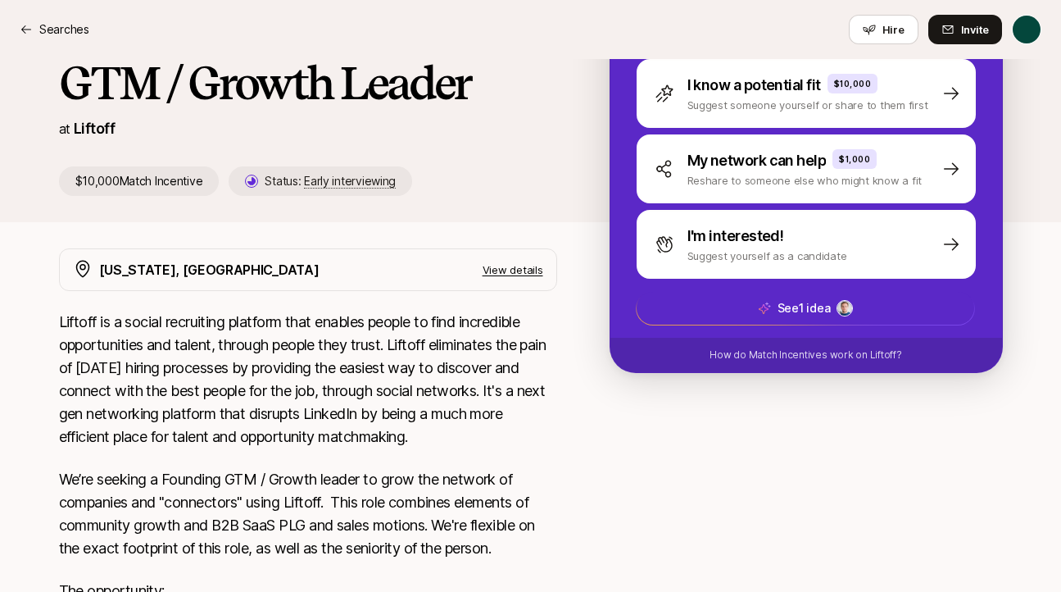
click at [512, 268] on p "View details" at bounding box center [513, 269] width 61 height 16
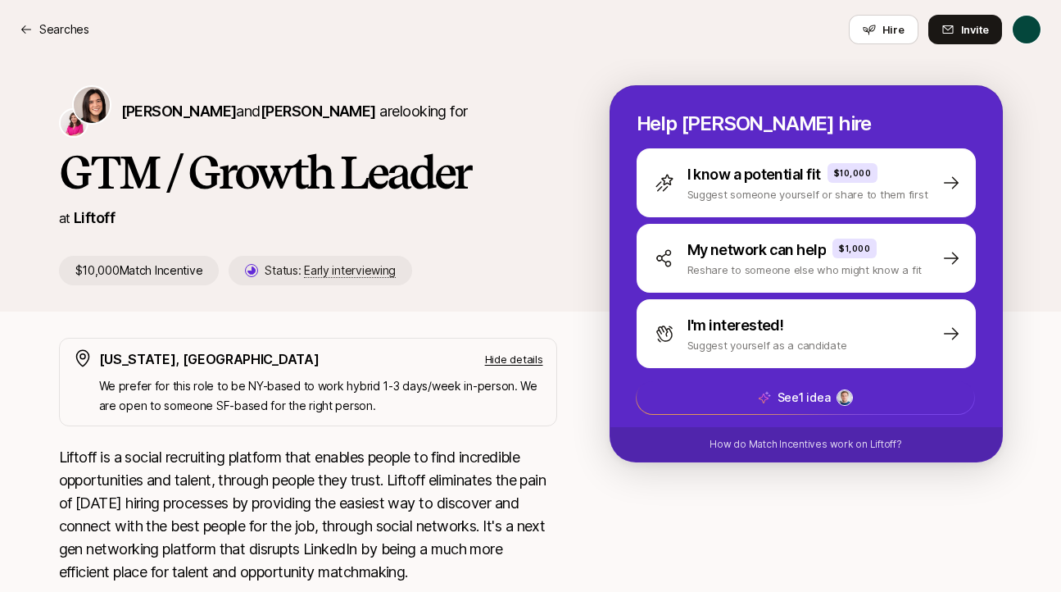
scroll to position [1, 0]
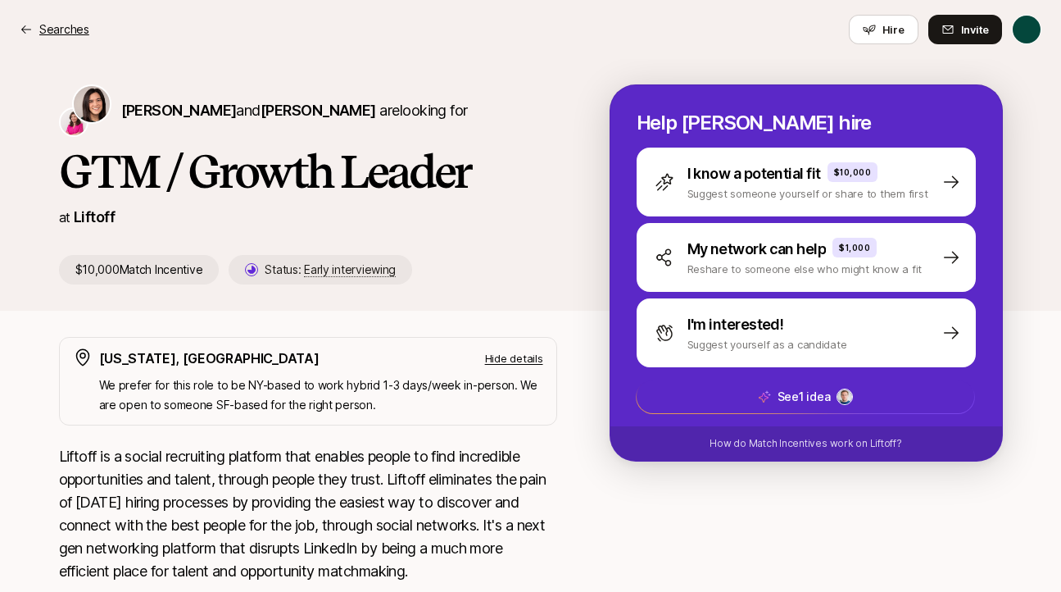
click at [60, 27] on p "Searches" at bounding box center [64, 30] width 50 height 20
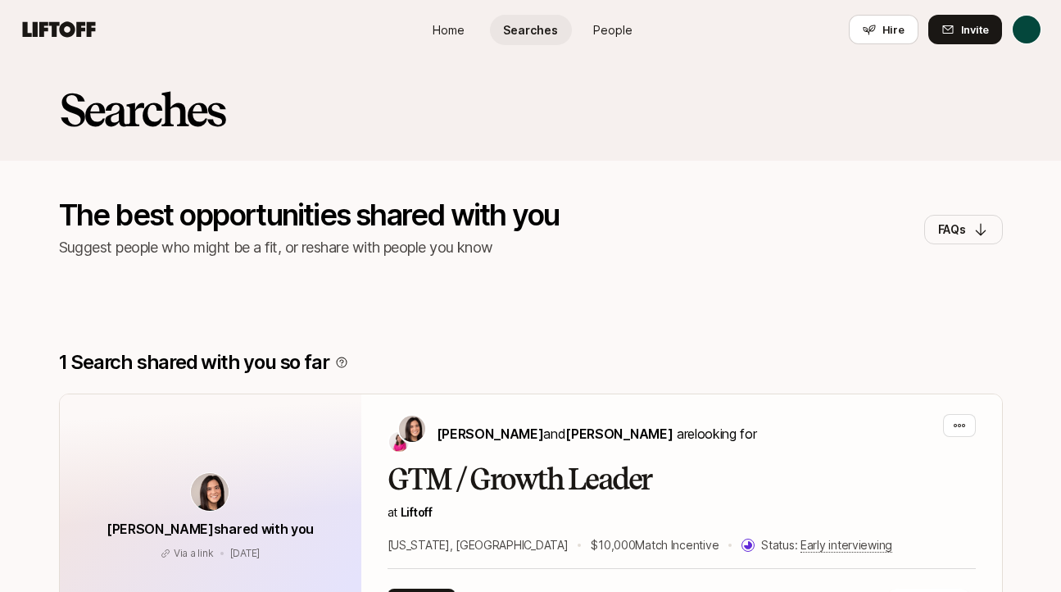
scroll to position [38, 0]
